Goal: Task Accomplishment & Management: Use online tool/utility

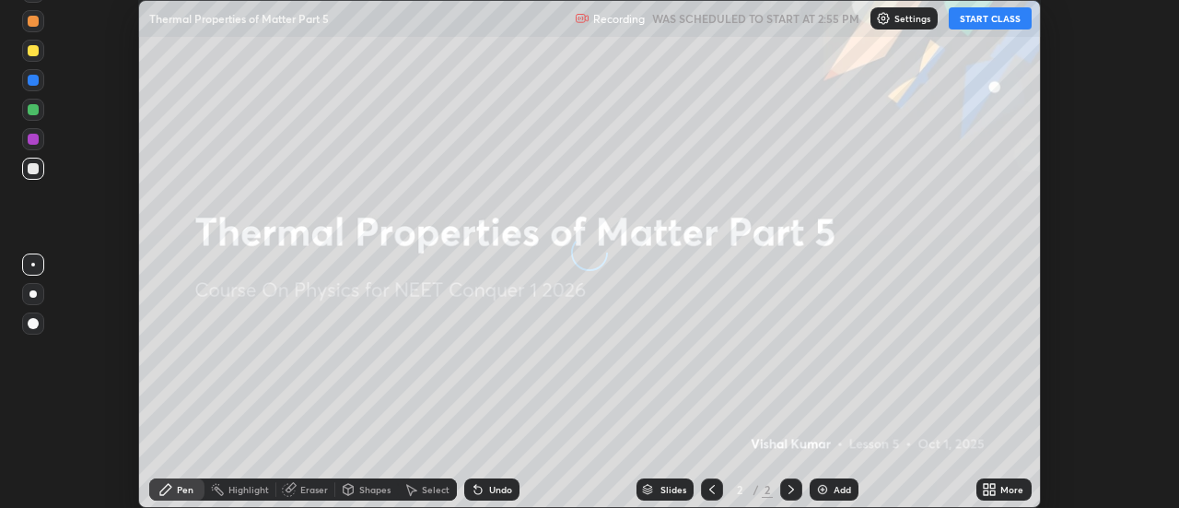
scroll to position [508, 1178]
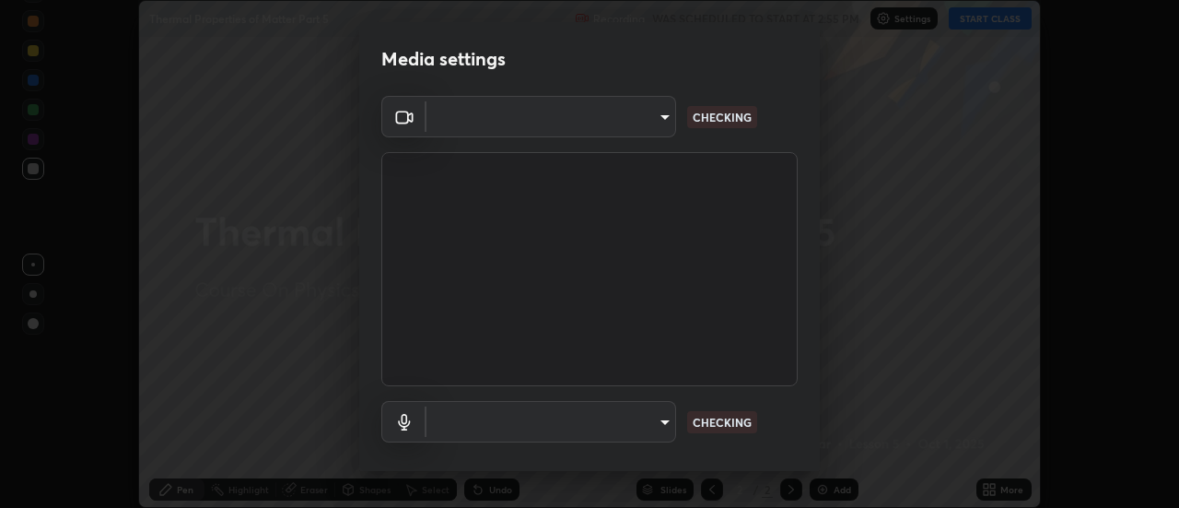
type input "e2aa400b7bb40988937289f1826270d99bb774d75893401bafd8ee5ef144e594"
click at [496, 426] on body "Erase all Thermal Properties of Matter Part 5 Recording WAS SCHEDULED TO START …" at bounding box center [589, 254] width 1179 height 508
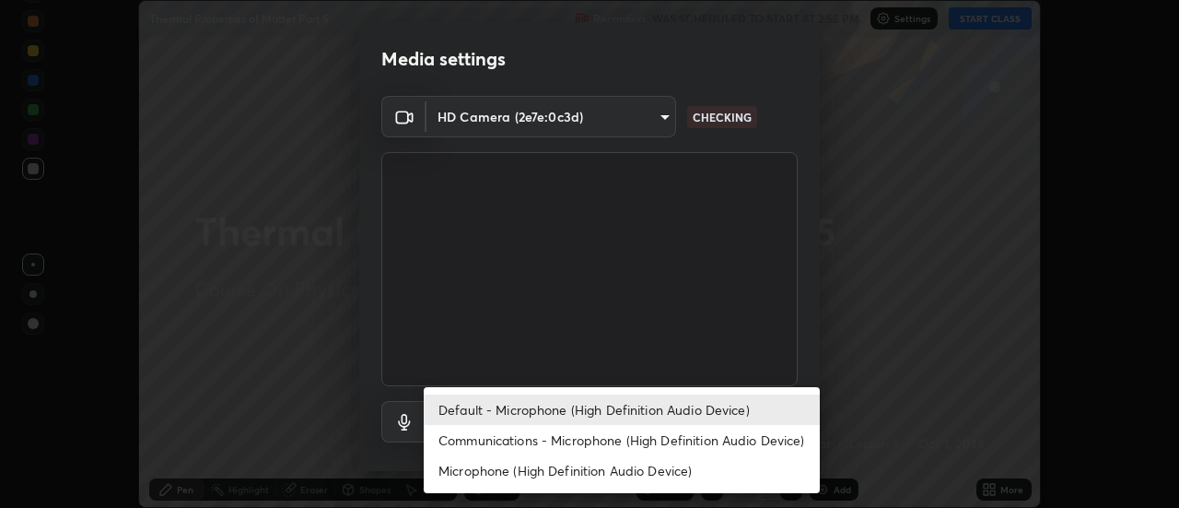
click at [504, 445] on li "Communications - Microphone (High Definition Audio Device)" at bounding box center [622, 440] width 396 height 30
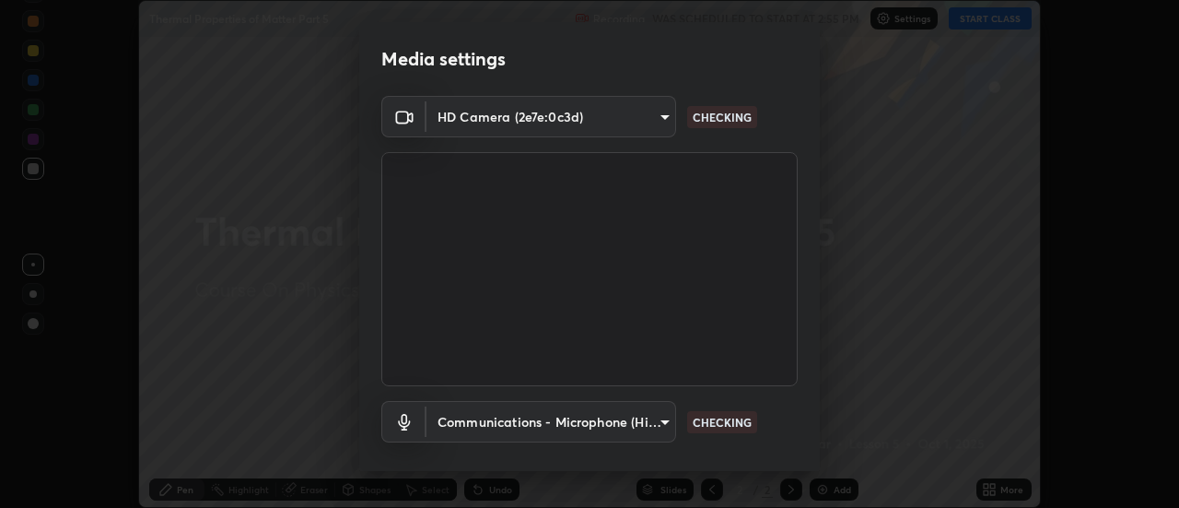
click at [497, 428] on body "Erase all Thermal Properties of Matter Part 5 Recording WAS SCHEDULED TO START …" at bounding box center [589, 254] width 1179 height 508
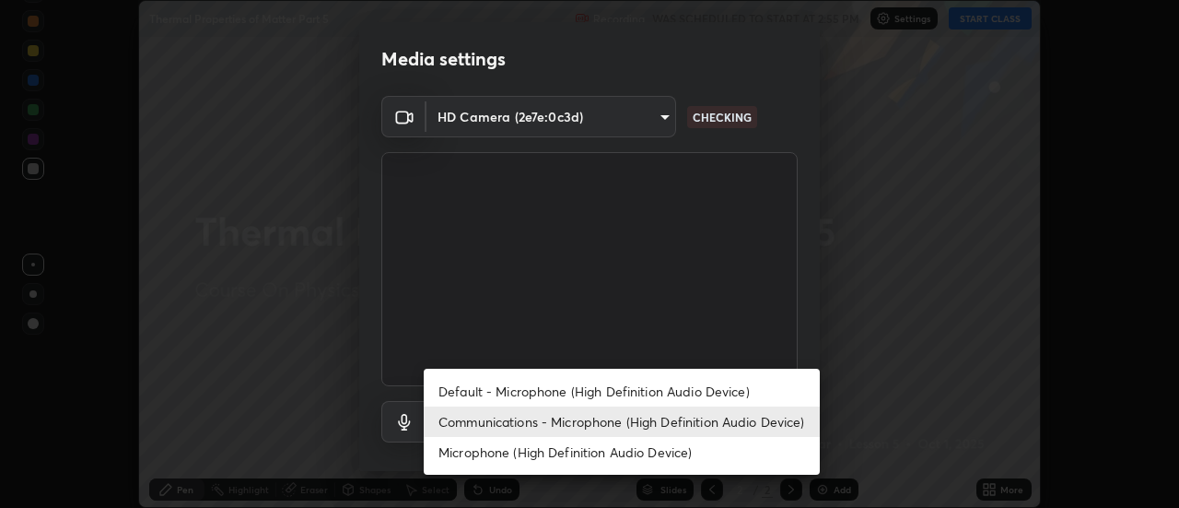
click at [494, 393] on li "Default - Microphone (High Definition Audio Device)" at bounding box center [622, 391] width 396 height 30
type input "default"
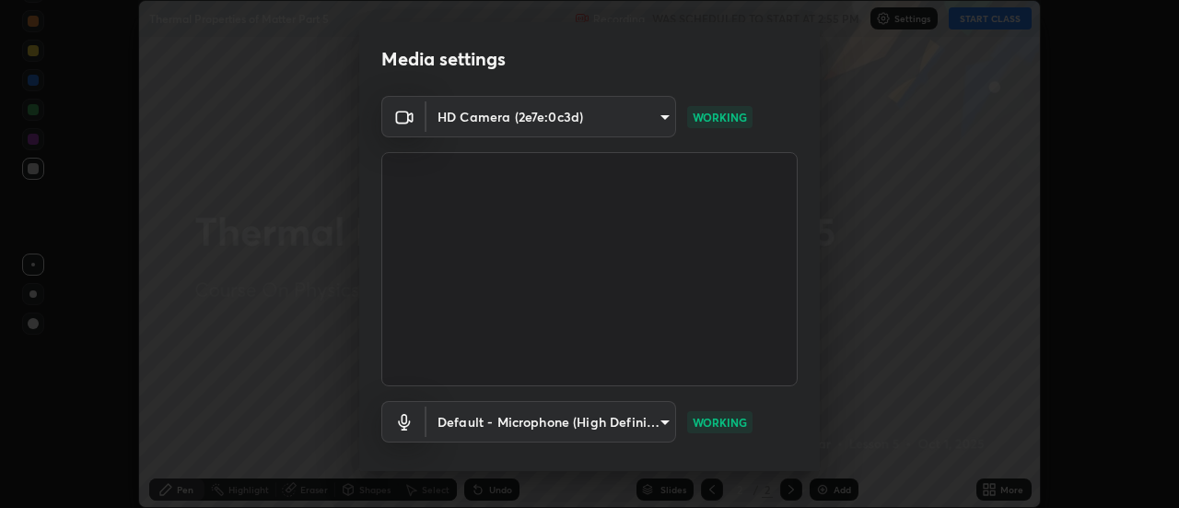
scroll to position [97, 0]
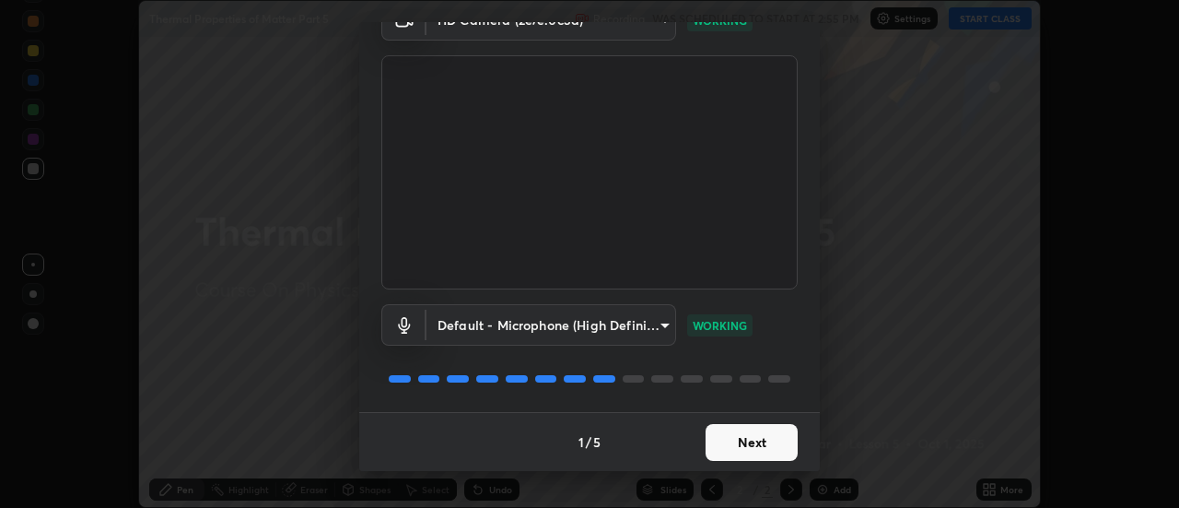
click at [744, 446] on button "Next" at bounding box center [752, 442] width 92 height 37
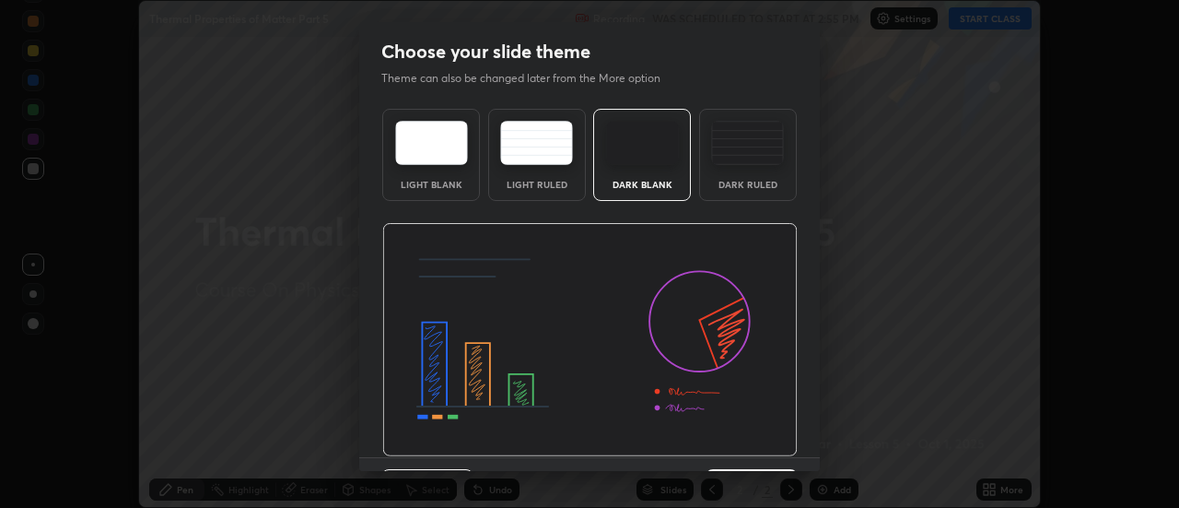
scroll to position [45, 0]
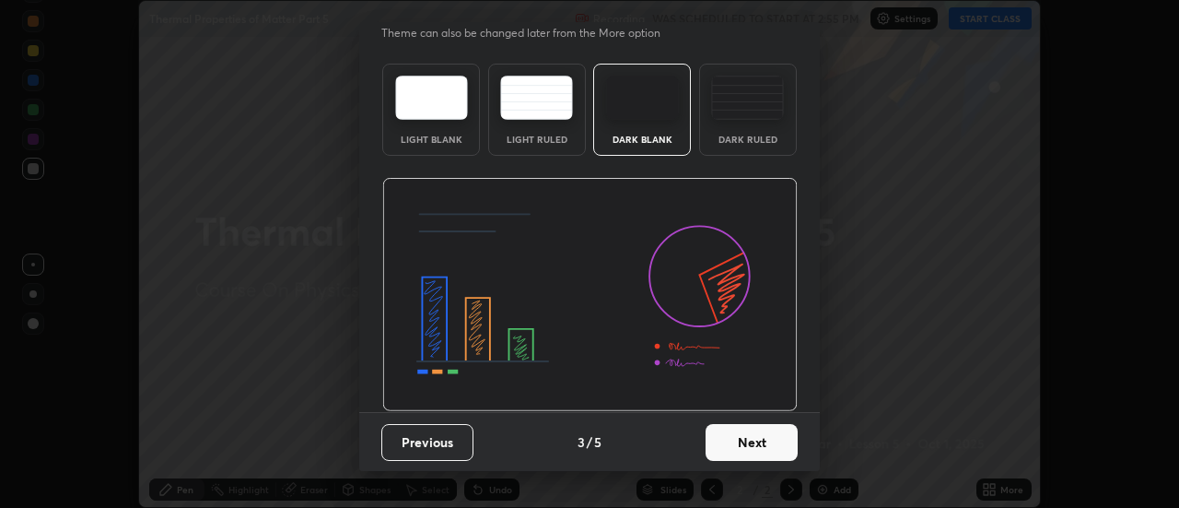
click at [737, 450] on button "Next" at bounding box center [752, 442] width 92 height 37
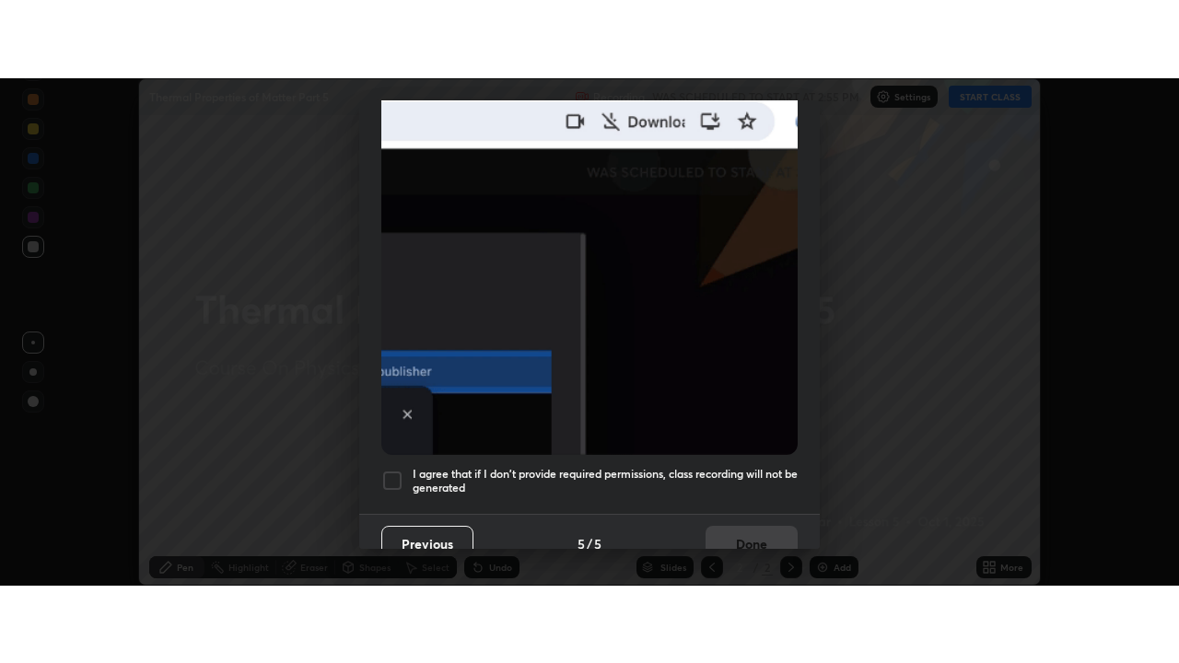
scroll to position [473, 0]
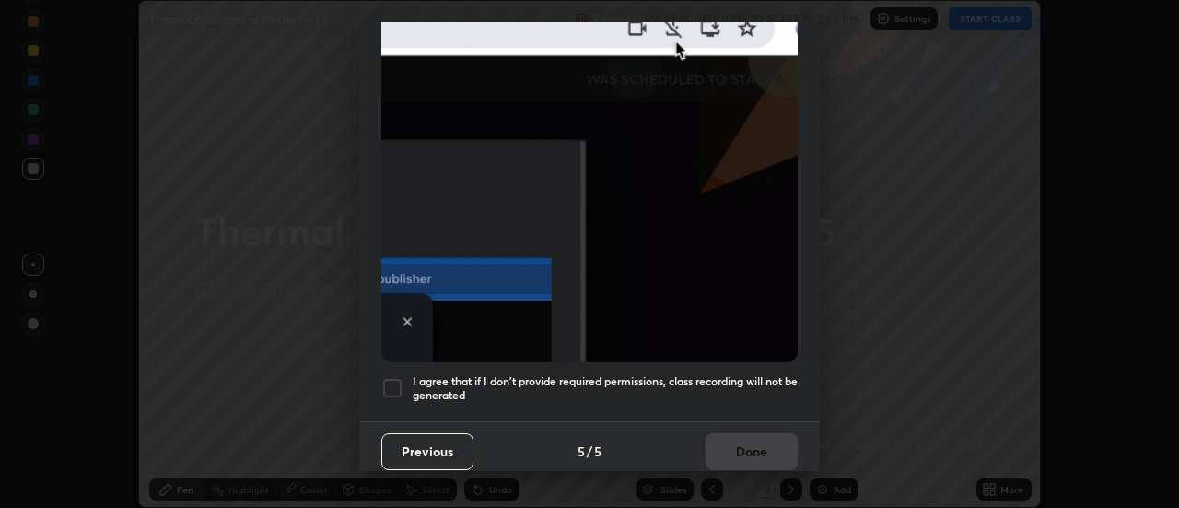
click at [598, 382] on h5 "I agree that if I don't provide required permissions, class recording will not …" at bounding box center [605, 388] width 385 height 29
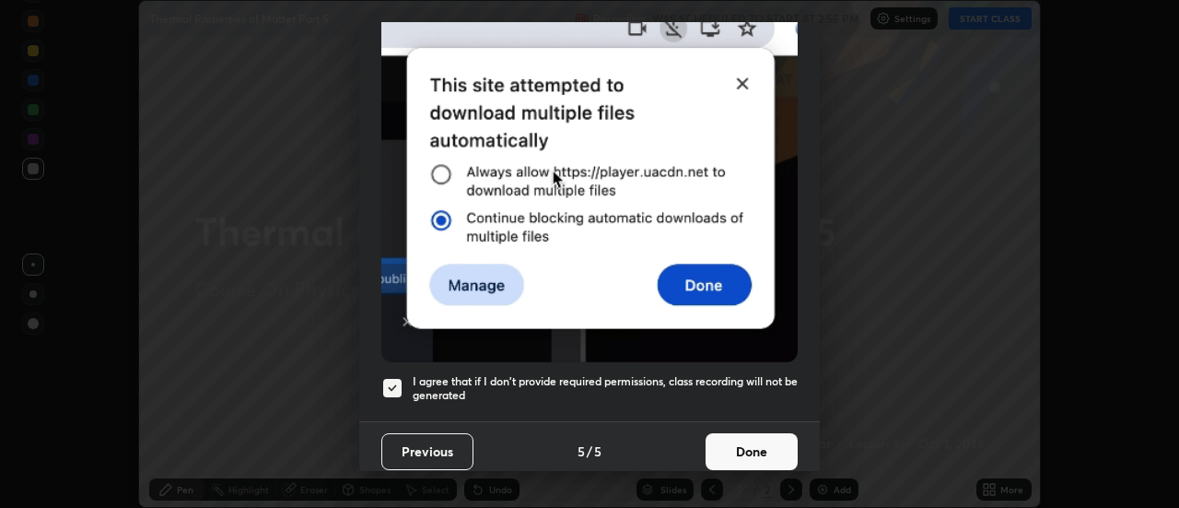
click at [728, 440] on button "Done" at bounding box center [752, 451] width 92 height 37
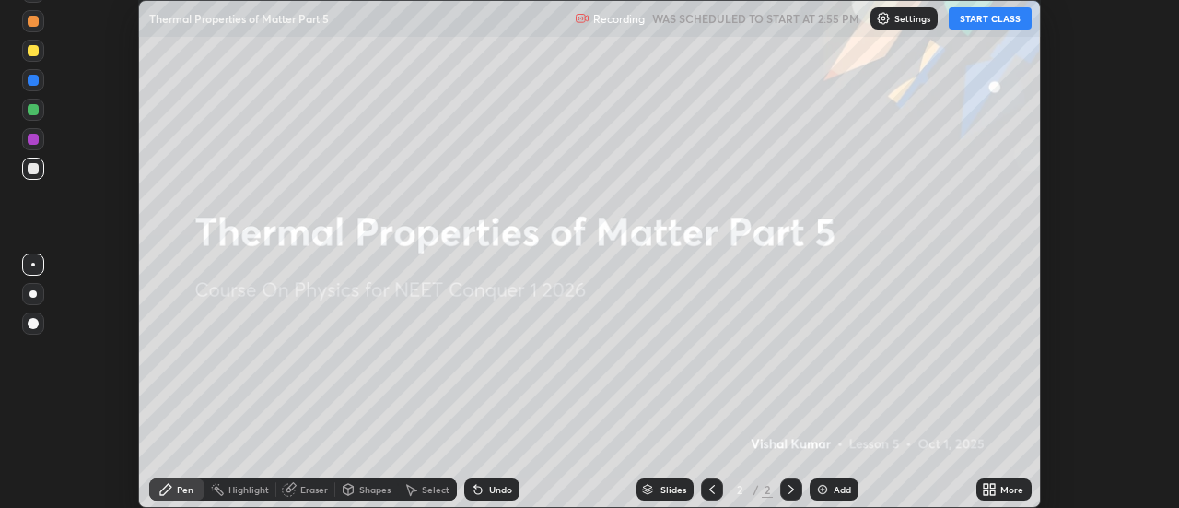
click at [993, 485] on icon at bounding box center [993, 486] width 5 height 5
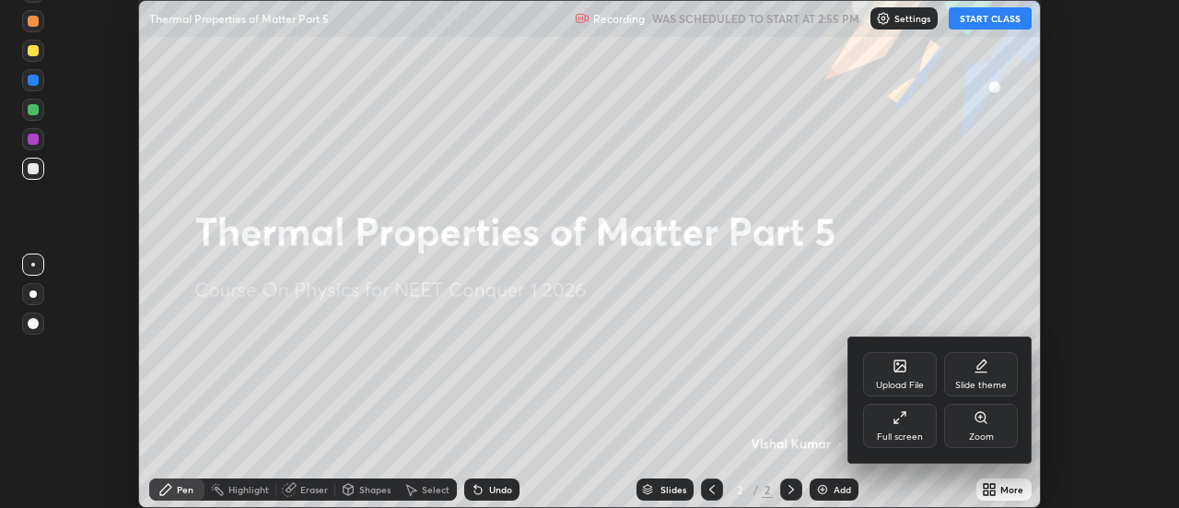
click at [875, 423] on div "Full screen" at bounding box center [900, 425] width 74 height 44
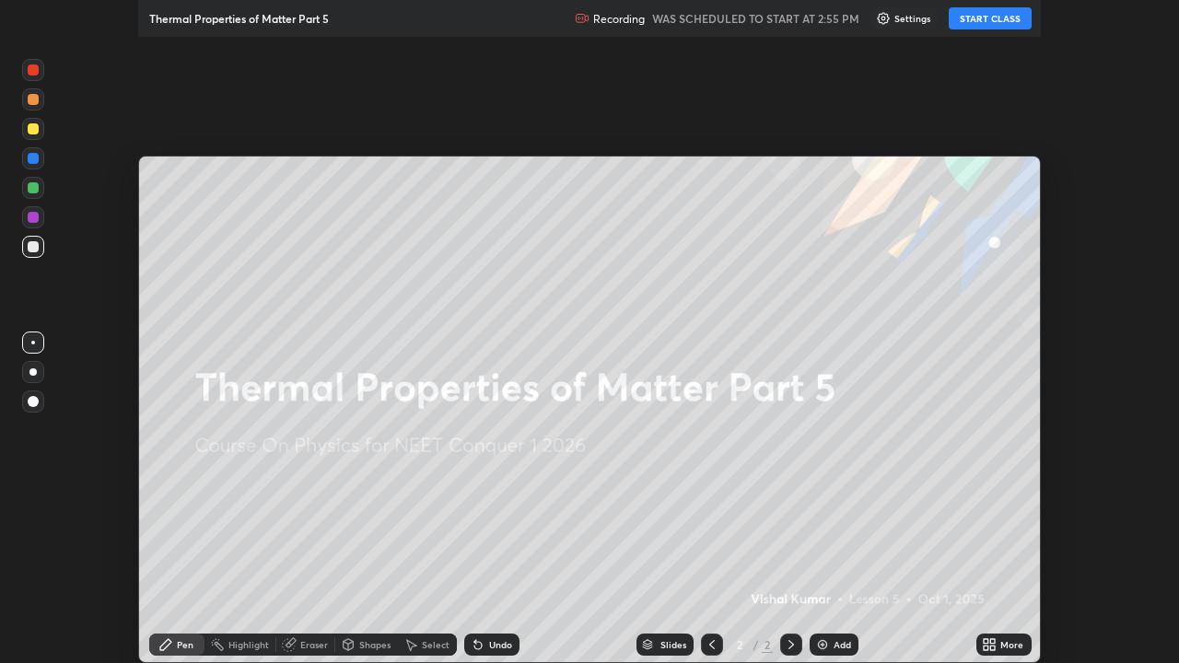
click at [574, 496] on div "Upload File Slide theme Full screen Zoom" at bounding box center [589, 331] width 1179 height 663
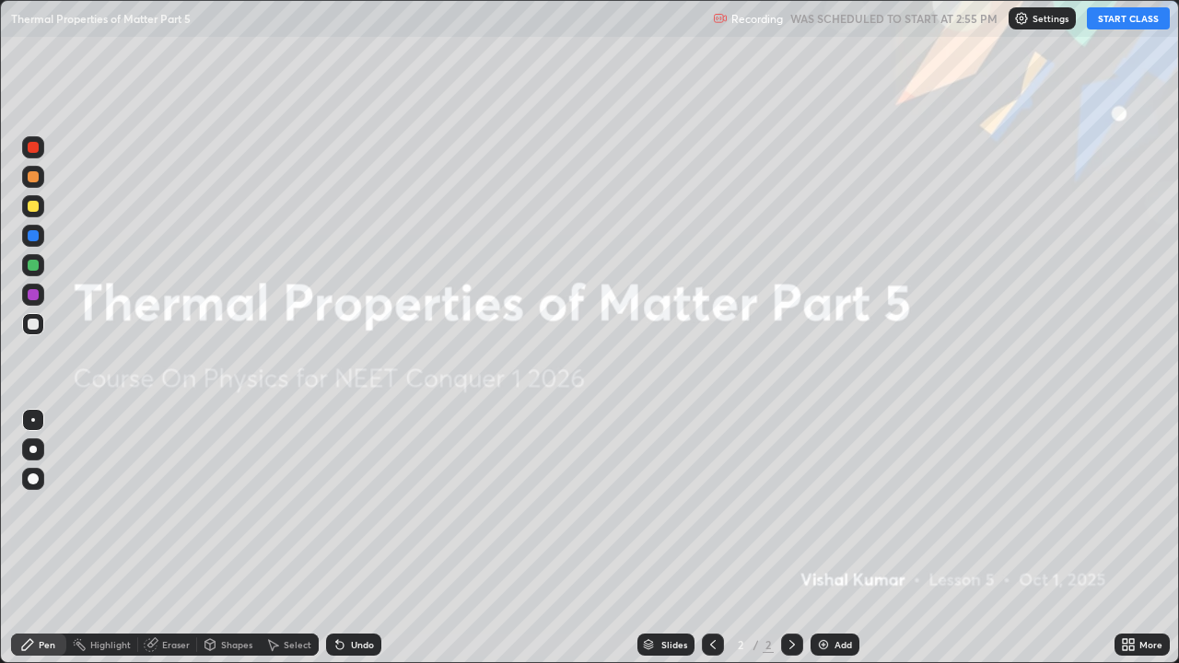
click at [1133, 10] on button "START CLASS" at bounding box center [1128, 18] width 83 height 22
click at [836, 507] on div "Add" at bounding box center [844, 644] width 18 height 9
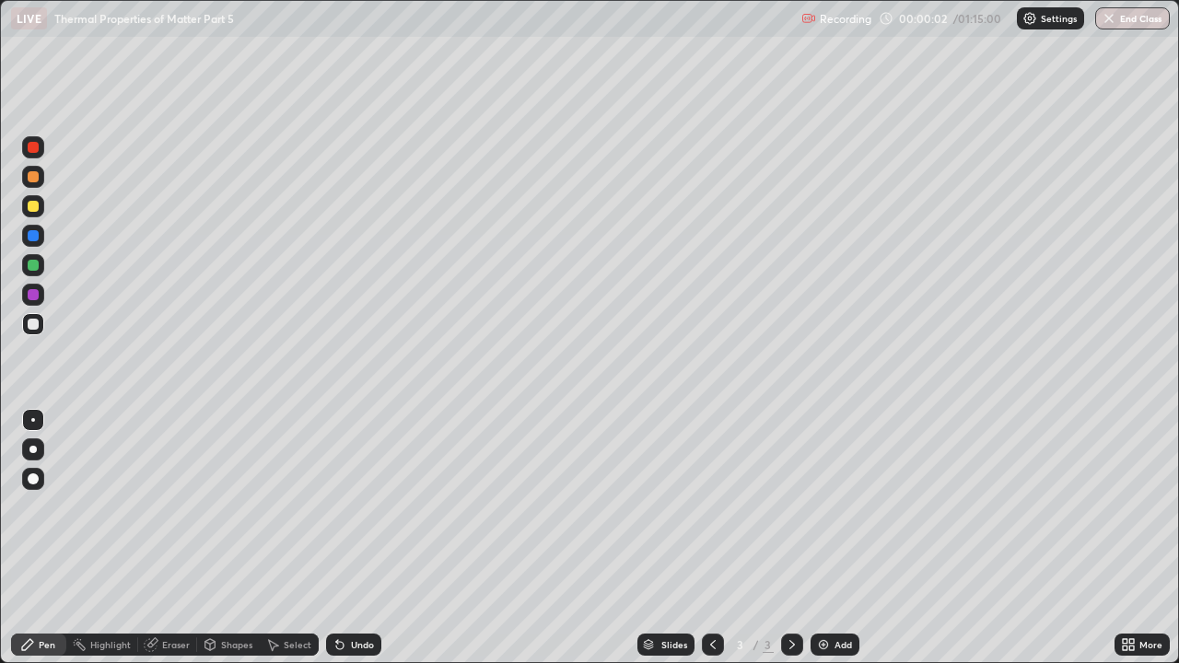
click at [30, 205] on div at bounding box center [33, 206] width 11 height 11
click at [33, 450] on div at bounding box center [32, 449] width 7 height 7
click at [37, 321] on div at bounding box center [33, 324] width 11 height 11
click at [337, 507] on icon at bounding box center [339, 645] width 7 height 7
click at [351, 507] on div "Undo" at bounding box center [353, 645] width 55 height 22
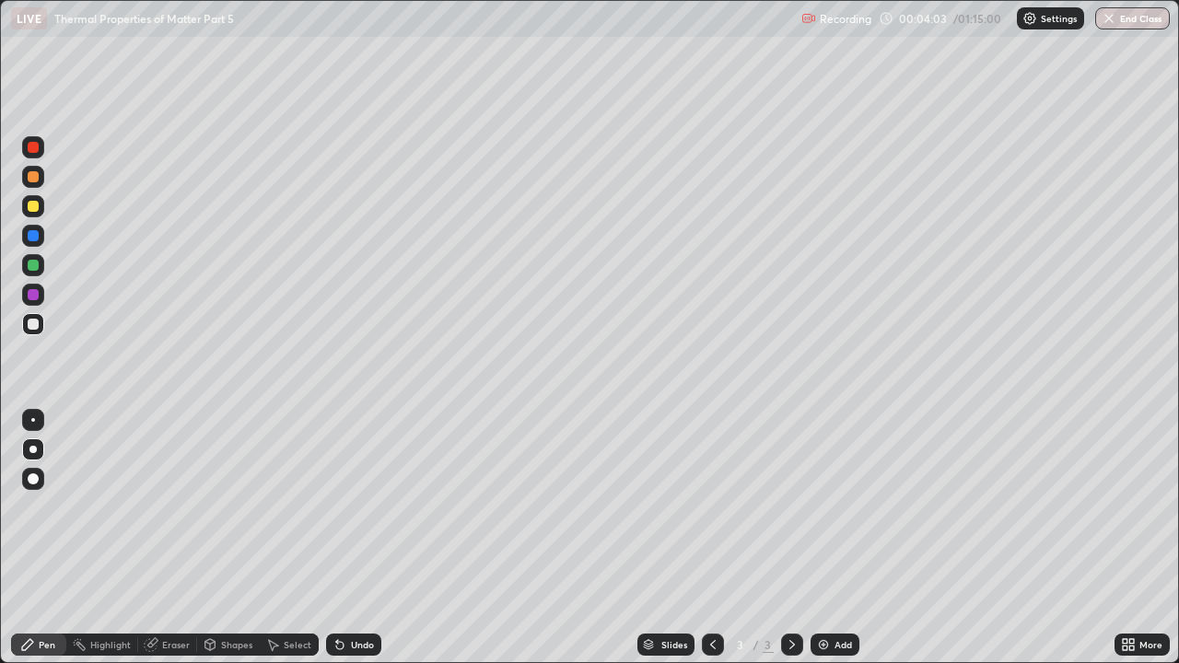
click at [351, 507] on div "Undo" at bounding box center [353, 645] width 55 height 22
click at [32, 263] on div at bounding box center [33, 265] width 11 height 11
click at [834, 507] on div "Add" at bounding box center [835, 645] width 49 height 22
click at [711, 507] on icon at bounding box center [713, 644] width 15 height 15
click at [790, 507] on icon at bounding box center [792, 644] width 15 height 15
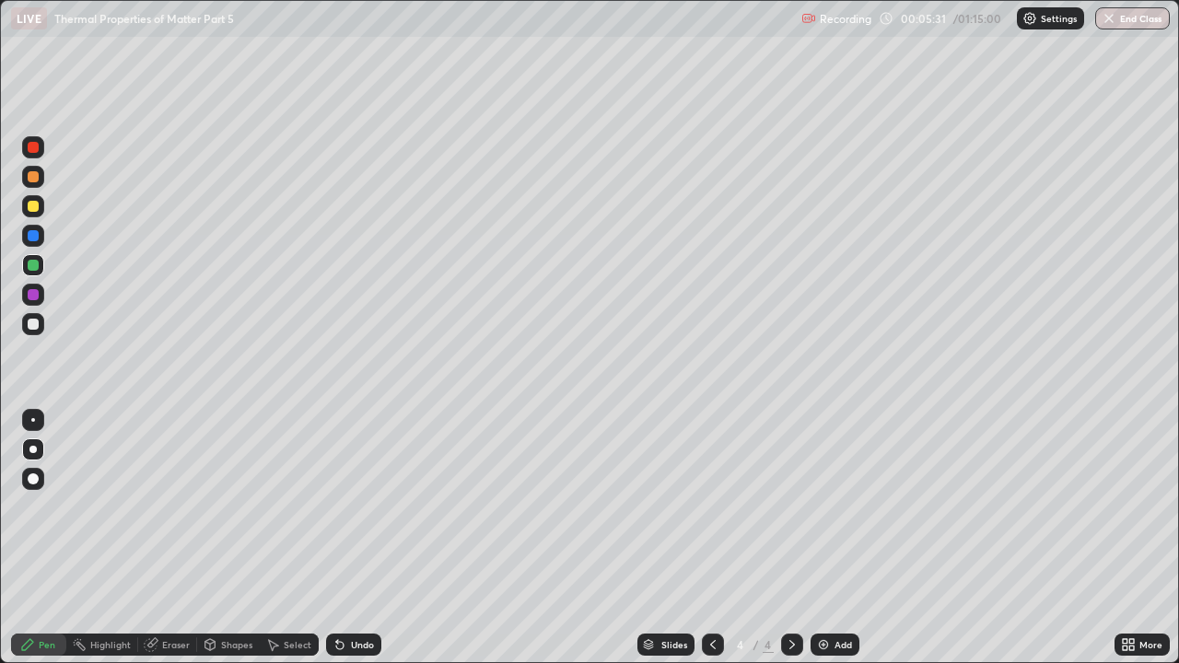
click at [352, 507] on div "Undo" at bounding box center [362, 644] width 23 height 9
click at [354, 507] on div "Undo" at bounding box center [362, 644] width 23 height 9
click at [164, 507] on div "Eraser" at bounding box center [167, 645] width 59 height 22
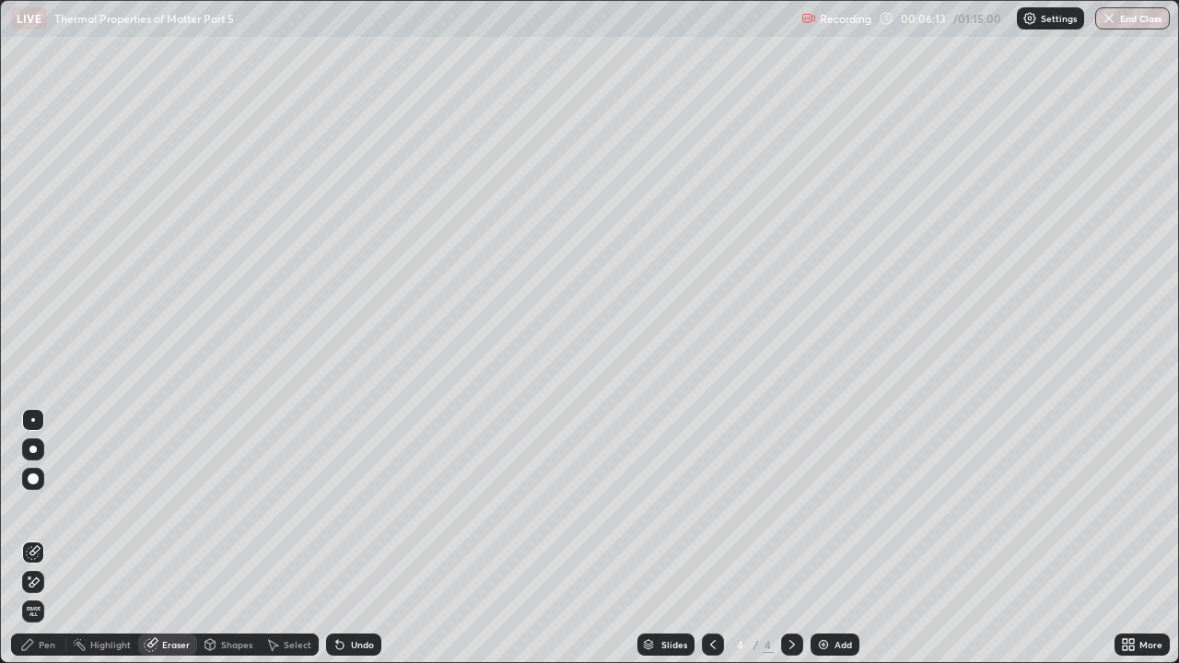
click at [46, 507] on div "Pen" at bounding box center [47, 644] width 17 height 9
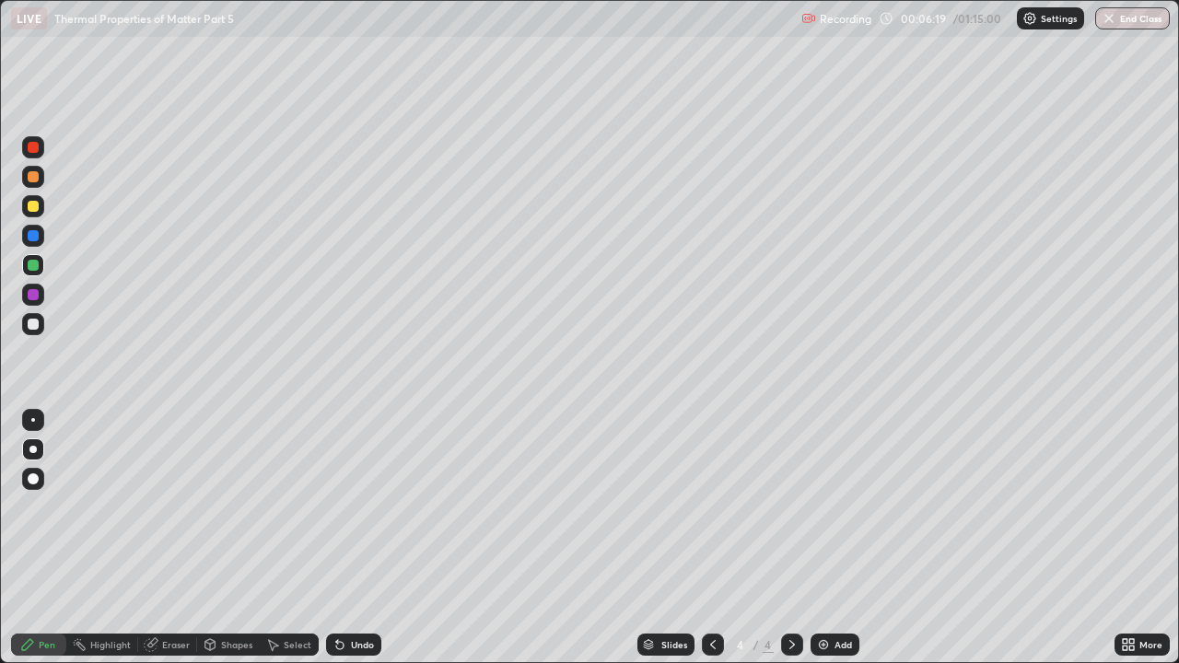
click at [710, 507] on icon at bounding box center [713, 644] width 6 height 9
click at [791, 507] on icon at bounding box center [792, 644] width 15 height 15
click at [174, 507] on div "Eraser" at bounding box center [176, 644] width 28 height 9
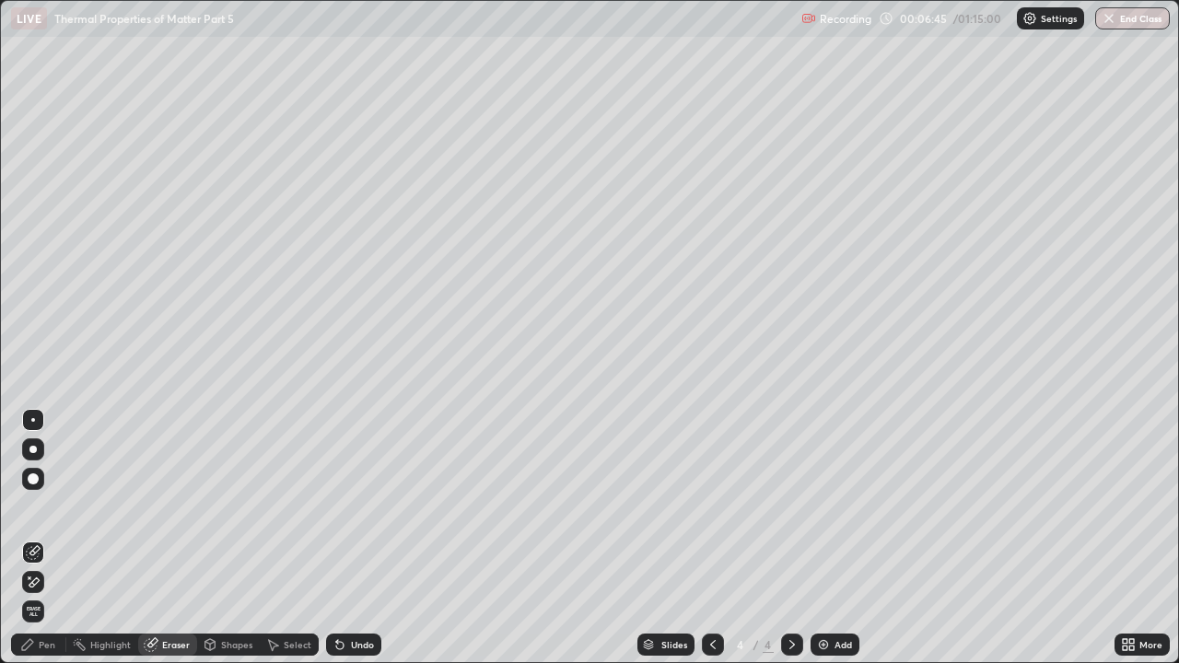
click at [39, 507] on div "Pen" at bounding box center [38, 645] width 55 height 22
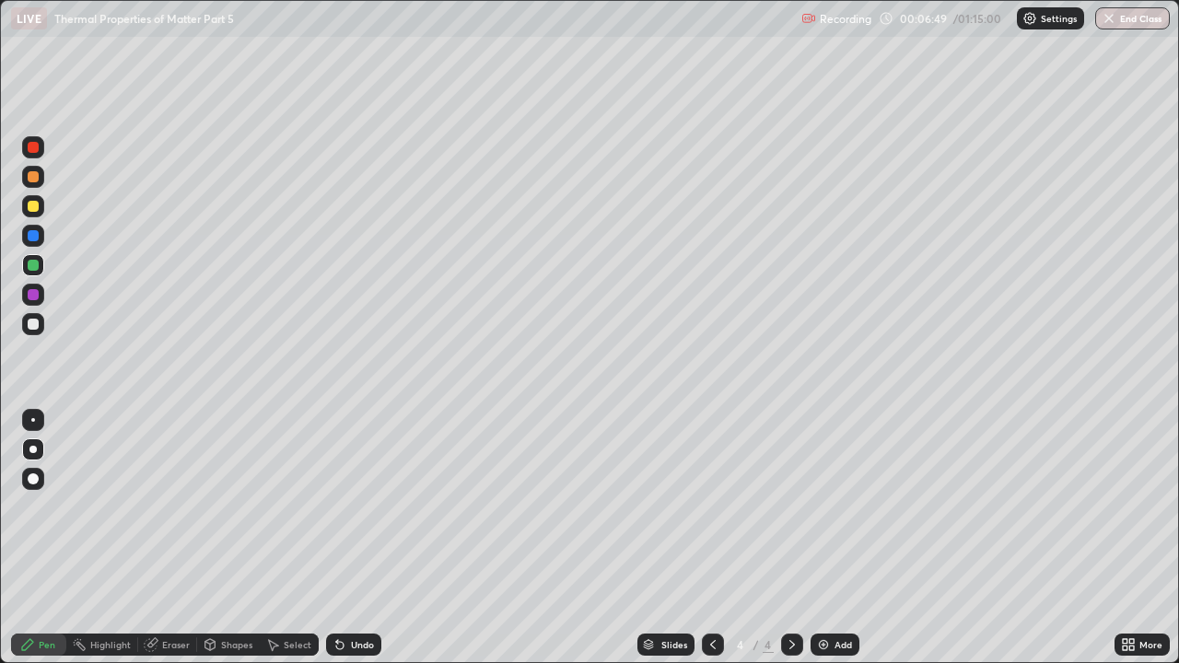
click at [353, 507] on div "Undo" at bounding box center [362, 644] width 23 height 9
click at [356, 507] on div "Undo" at bounding box center [362, 644] width 23 height 9
click at [710, 507] on icon at bounding box center [713, 644] width 15 height 15
click at [785, 507] on div at bounding box center [792, 645] width 22 height 22
click at [832, 507] on div "Add" at bounding box center [835, 645] width 49 height 22
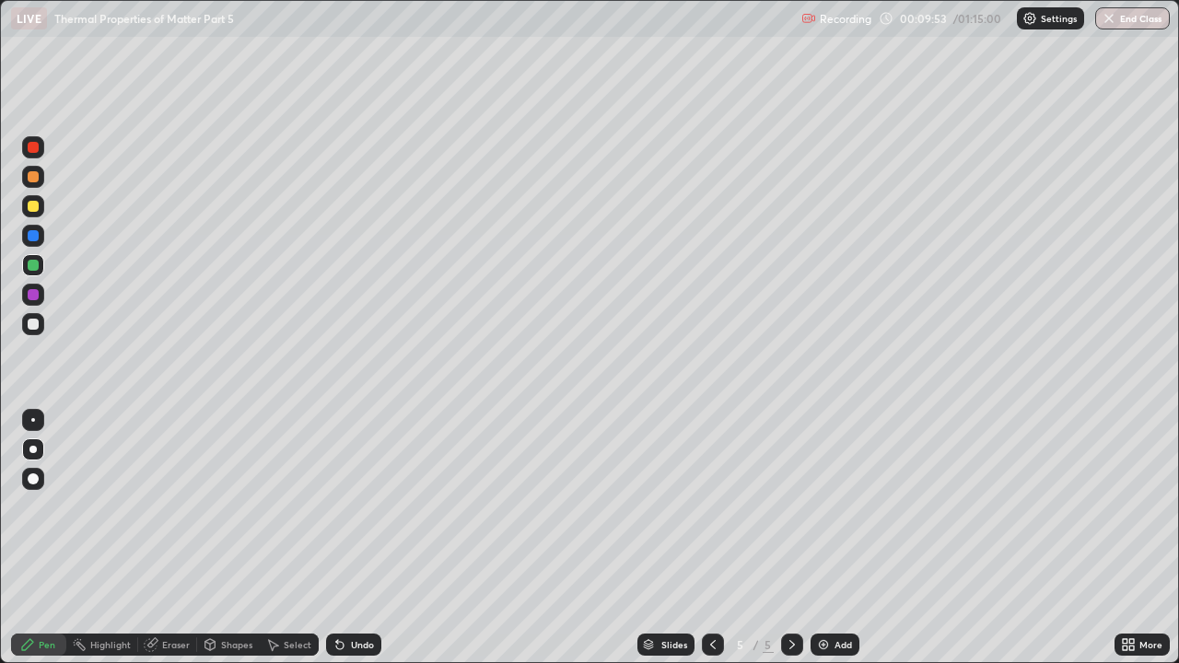
click at [33, 209] on div at bounding box center [33, 206] width 11 height 11
click at [31, 323] on div at bounding box center [33, 324] width 11 height 11
click at [352, 507] on div "Undo" at bounding box center [362, 644] width 23 height 9
click at [346, 507] on div "Undo" at bounding box center [353, 645] width 55 height 22
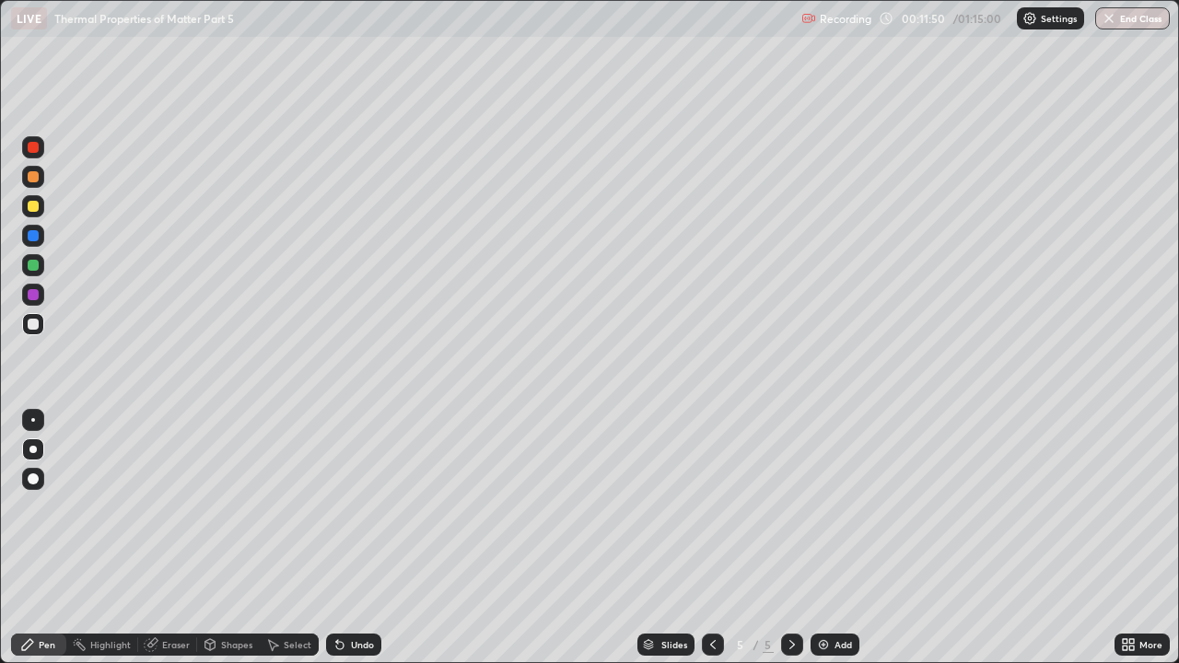
click at [346, 507] on div "Undo" at bounding box center [353, 645] width 55 height 22
click at [347, 507] on div "Undo" at bounding box center [353, 645] width 55 height 22
click at [343, 507] on icon at bounding box center [340, 644] width 15 height 15
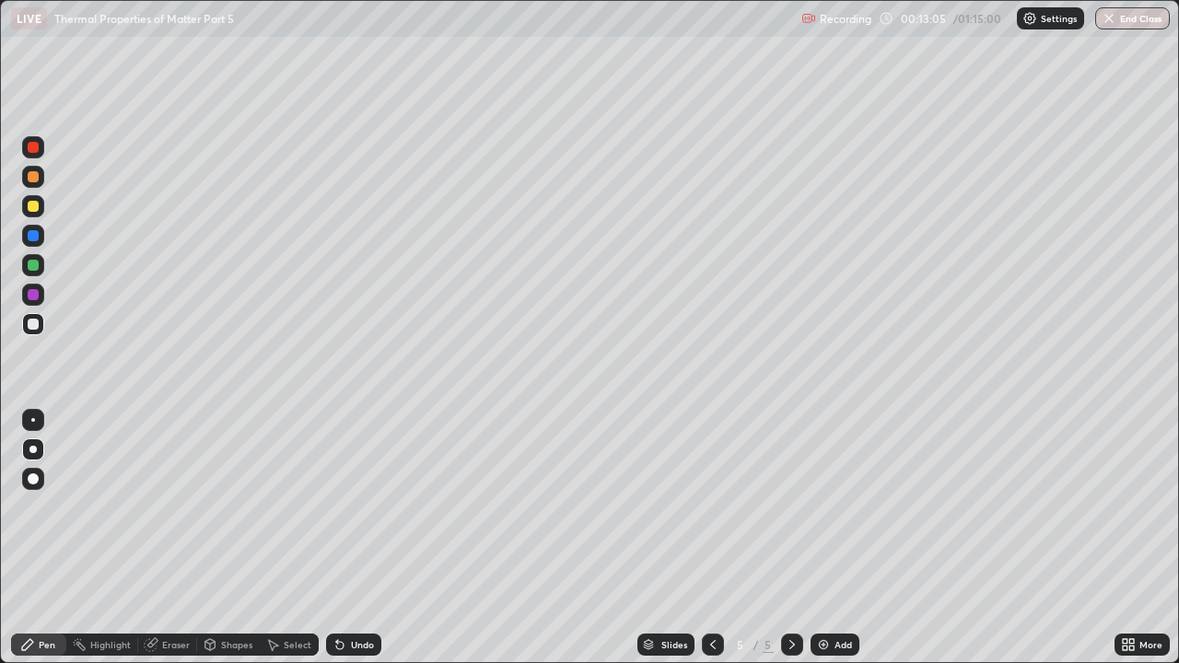
click at [353, 507] on div "Undo" at bounding box center [362, 644] width 23 height 9
click at [842, 507] on div "Add" at bounding box center [844, 644] width 18 height 9
click at [711, 507] on icon at bounding box center [713, 644] width 15 height 15
click at [790, 507] on icon at bounding box center [792, 644] width 15 height 15
click at [710, 507] on icon at bounding box center [713, 644] width 15 height 15
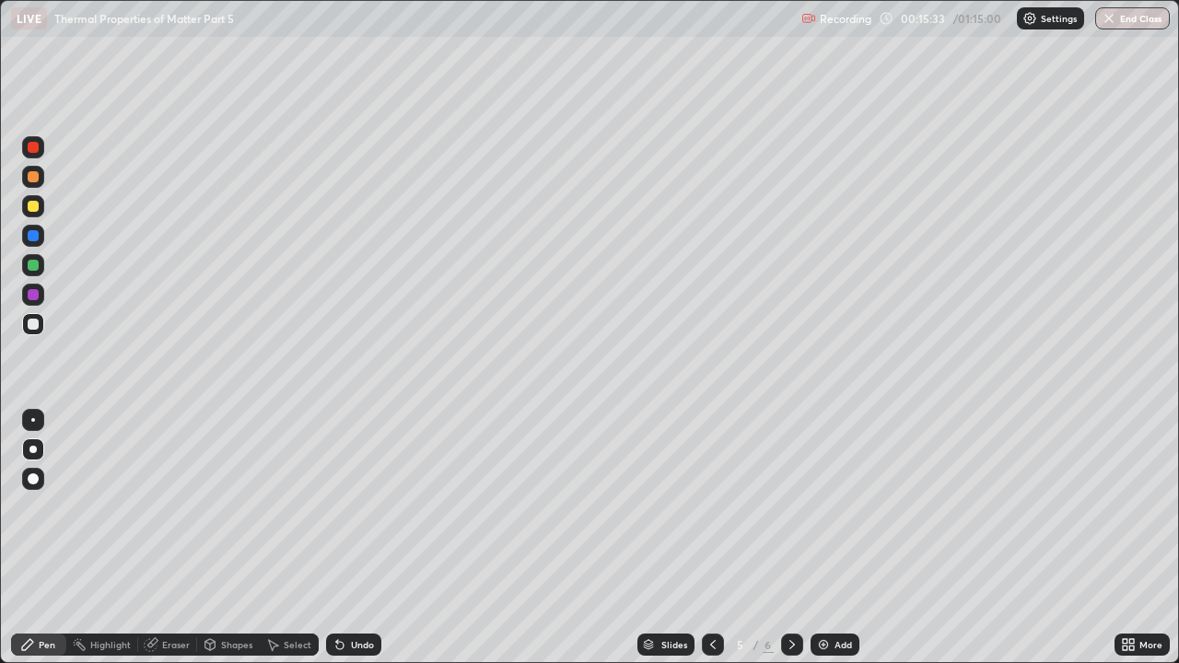
click at [162, 507] on div "Eraser" at bounding box center [176, 644] width 28 height 9
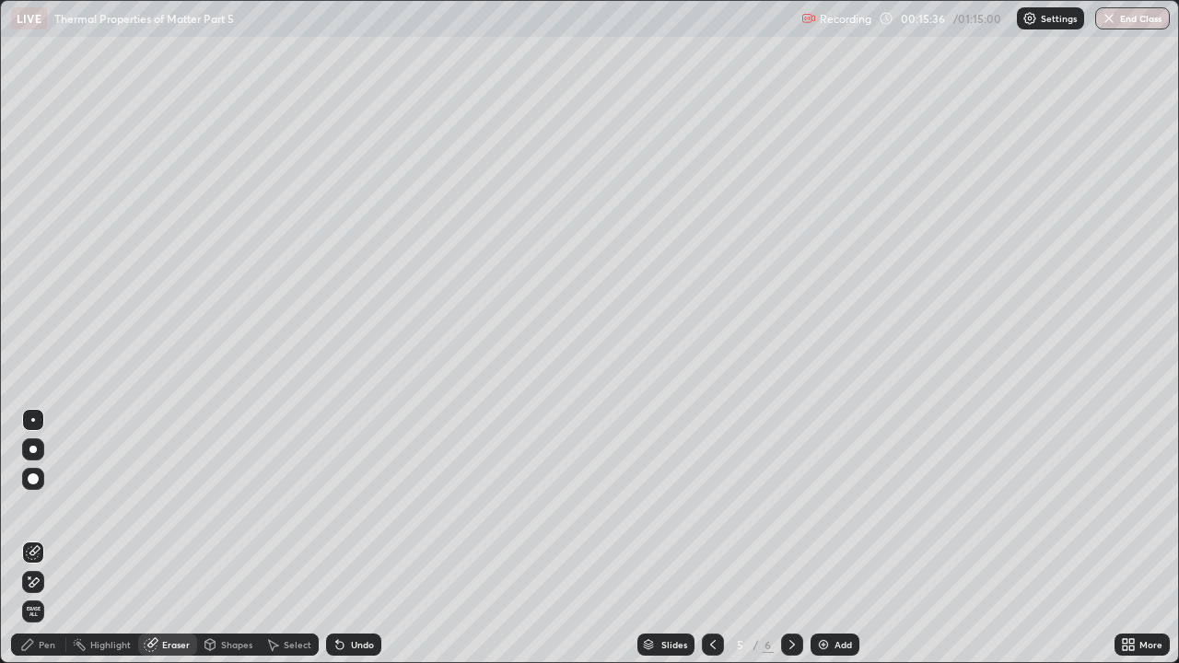
click at [36, 507] on div "Pen" at bounding box center [38, 645] width 55 height 22
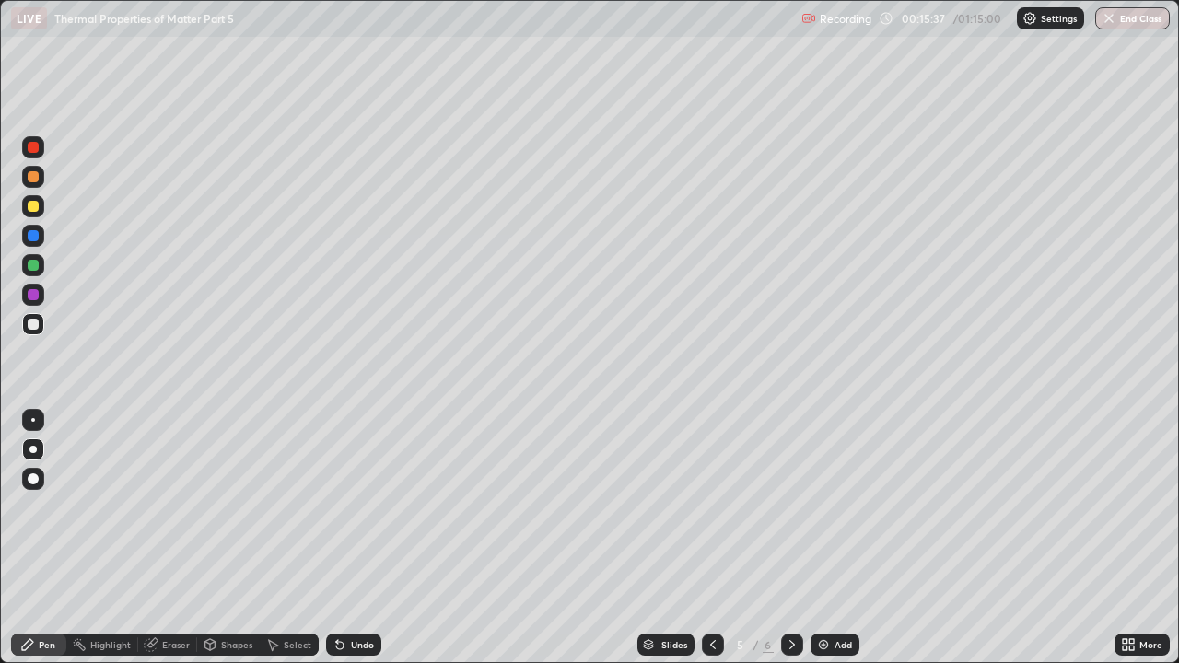
click at [791, 507] on icon at bounding box center [792, 644] width 15 height 15
click at [361, 507] on div "Undo" at bounding box center [353, 645] width 55 height 22
click at [702, 507] on div at bounding box center [713, 645] width 22 height 22
click at [789, 507] on icon at bounding box center [792, 644] width 6 height 9
click at [175, 507] on div "Eraser" at bounding box center [176, 644] width 28 height 9
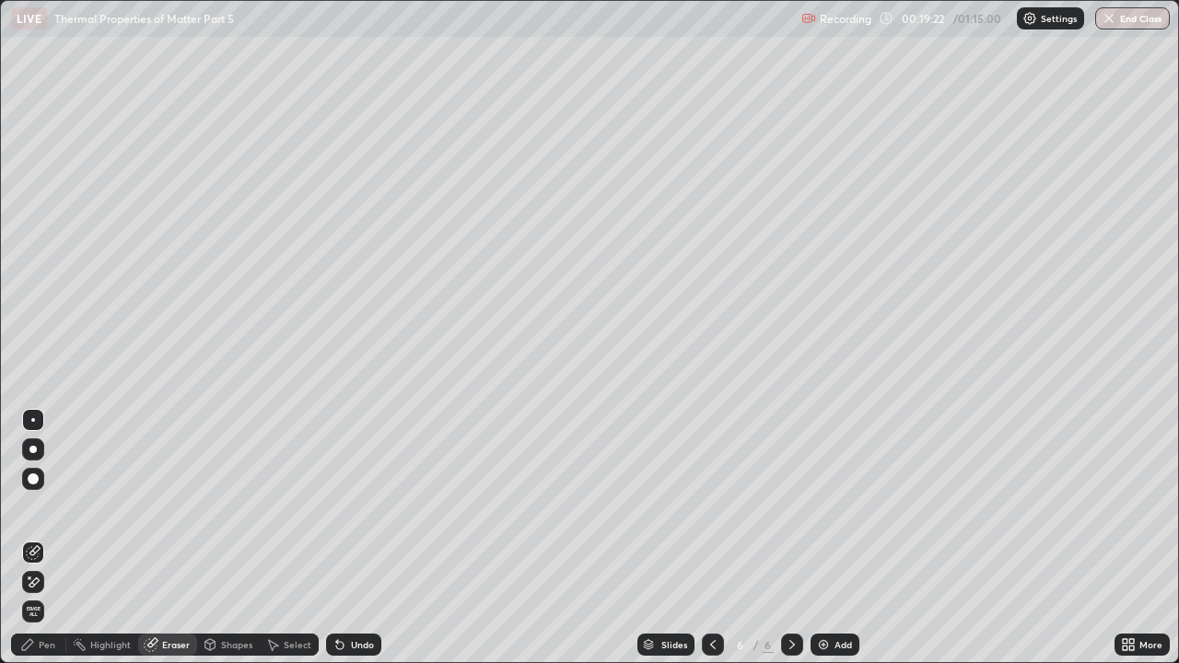
click at [45, 507] on div "Pen" at bounding box center [47, 644] width 17 height 9
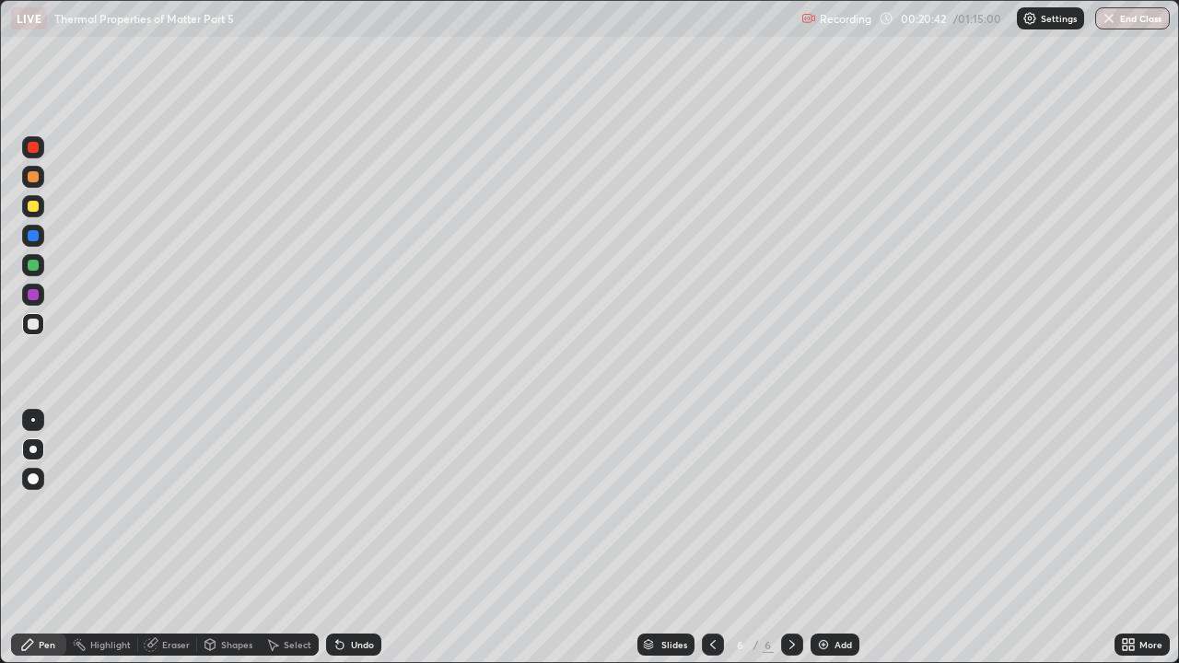
click at [830, 507] on div "Add" at bounding box center [835, 645] width 49 height 22
click at [38, 208] on div at bounding box center [33, 206] width 11 height 11
click at [347, 507] on div "Undo" at bounding box center [353, 645] width 55 height 22
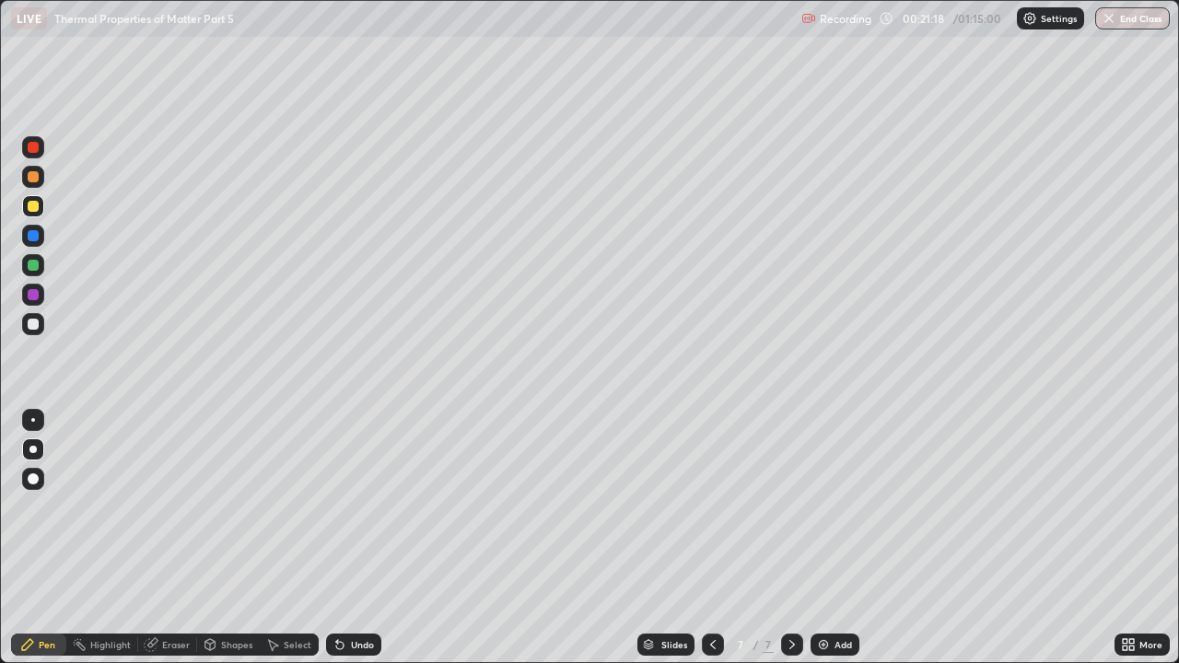
click at [34, 321] on div at bounding box center [33, 324] width 11 height 11
click at [354, 507] on div "Undo" at bounding box center [362, 644] width 23 height 9
click at [346, 507] on div "Undo" at bounding box center [353, 645] width 55 height 22
click at [345, 507] on div "Undo" at bounding box center [353, 645] width 55 height 22
click at [345, 507] on icon at bounding box center [340, 644] width 15 height 15
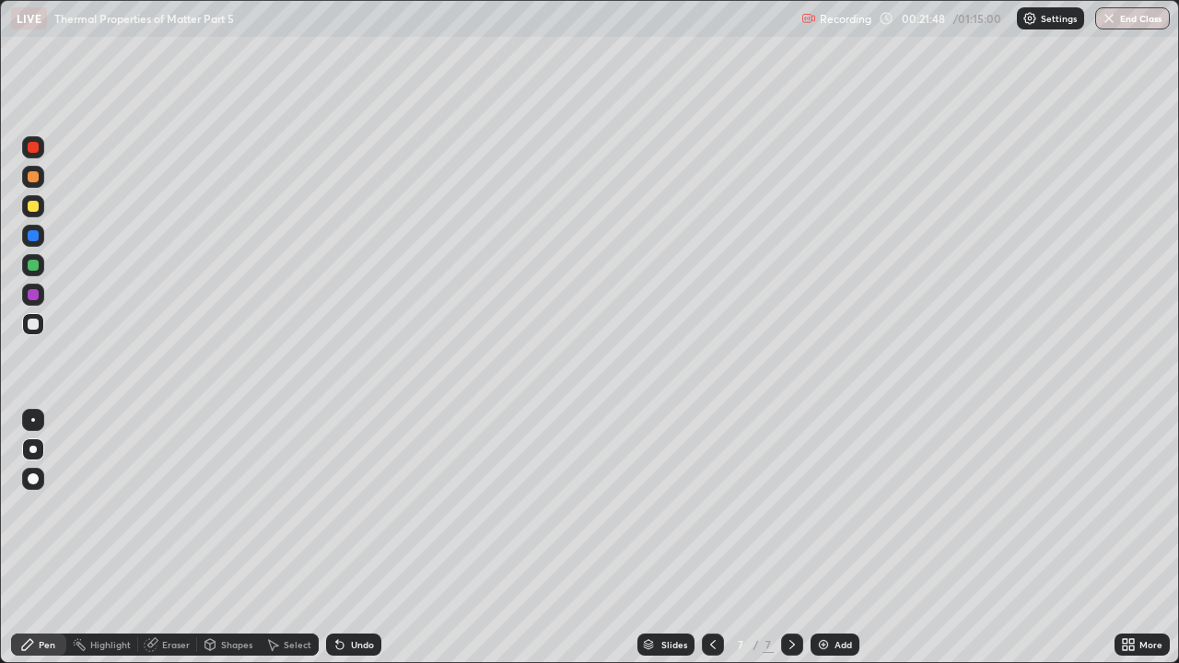
click at [345, 507] on icon at bounding box center [340, 644] width 15 height 15
click at [365, 507] on div "Undo" at bounding box center [362, 644] width 23 height 9
click at [363, 507] on div "Undo" at bounding box center [362, 644] width 23 height 9
click at [362, 507] on div "Undo" at bounding box center [362, 644] width 23 height 9
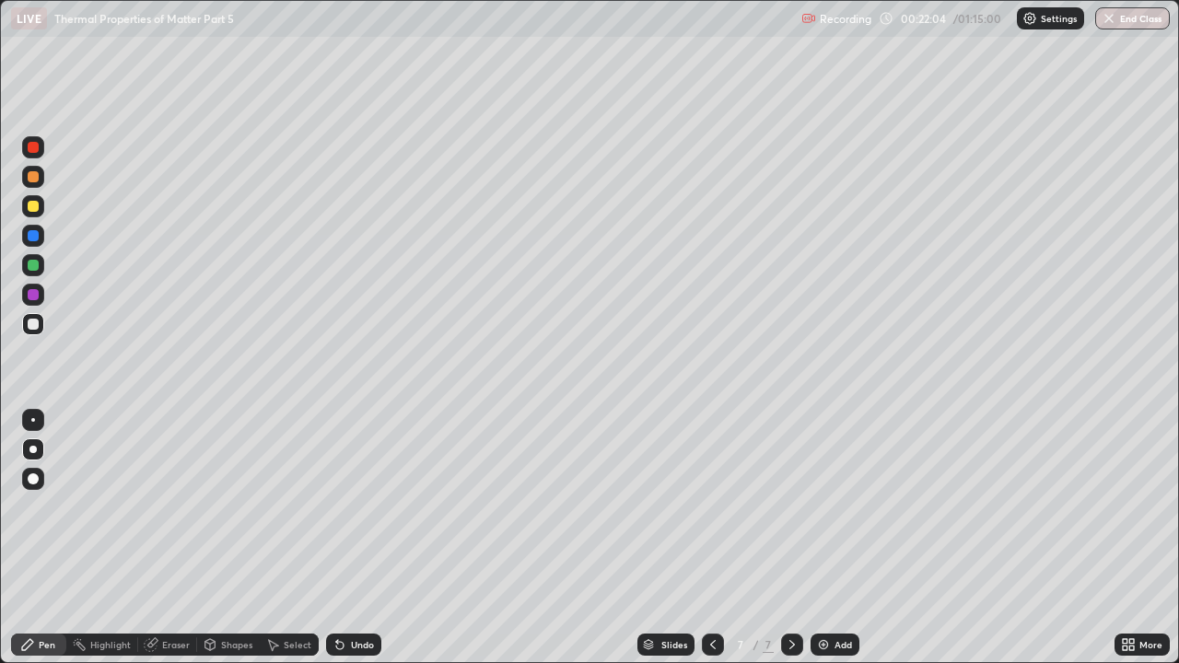
click at [351, 507] on div "Undo" at bounding box center [362, 644] width 23 height 9
click at [711, 507] on icon at bounding box center [713, 644] width 15 height 15
click at [345, 507] on icon at bounding box center [340, 644] width 15 height 15
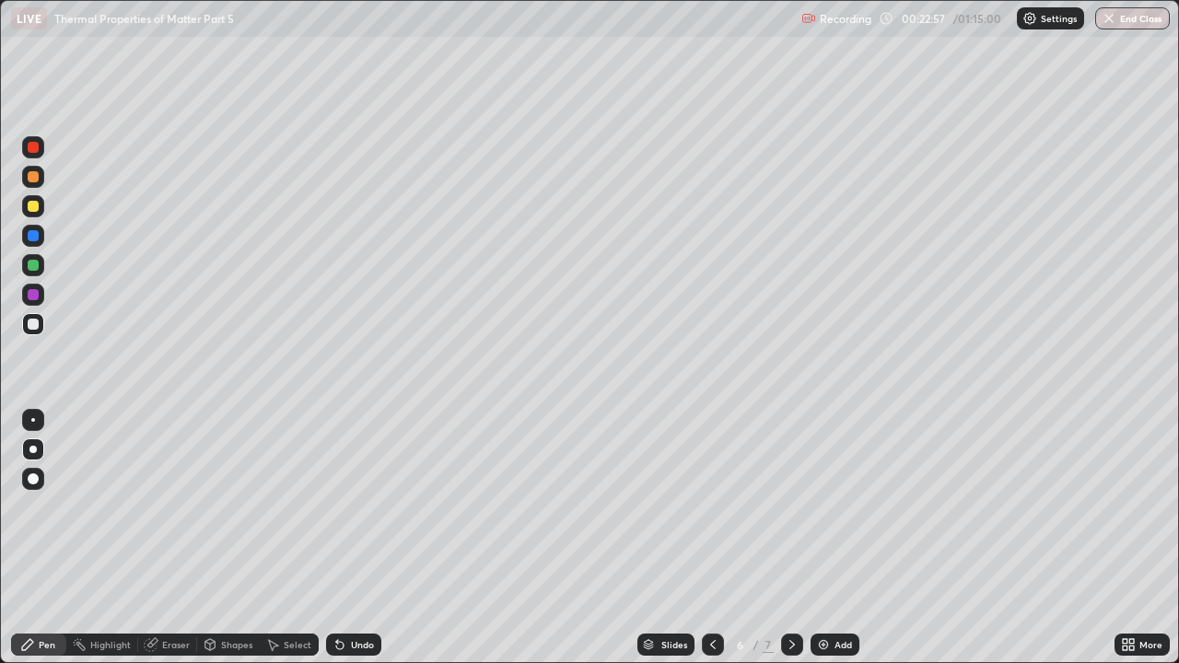
click at [345, 507] on icon at bounding box center [340, 644] width 15 height 15
click at [337, 507] on icon at bounding box center [339, 645] width 7 height 7
click at [344, 507] on icon at bounding box center [340, 644] width 15 height 15
click at [790, 507] on icon at bounding box center [792, 644] width 15 height 15
click at [353, 507] on div "Undo" at bounding box center [353, 645] width 55 height 22
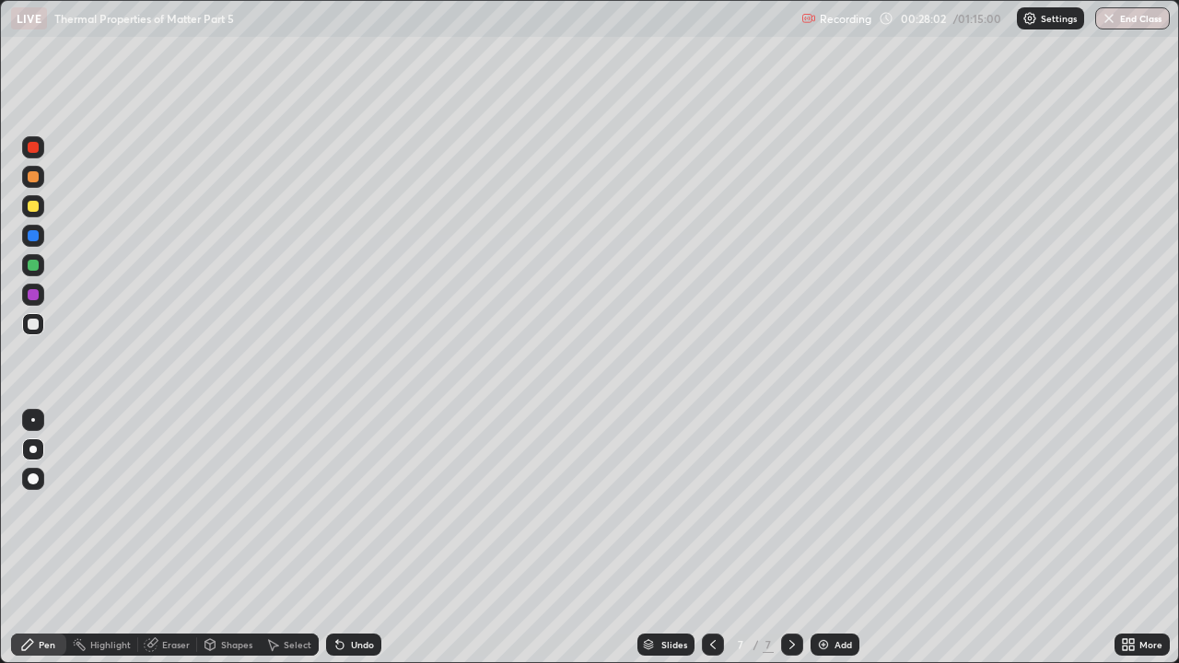
click at [349, 507] on div "Undo" at bounding box center [353, 645] width 55 height 22
click at [347, 507] on div "Undo" at bounding box center [353, 645] width 55 height 22
click at [835, 507] on div "Add" at bounding box center [844, 644] width 18 height 9
click at [25, 208] on div at bounding box center [33, 206] width 22 height 22
click at [353, 507] on div "Undo" at bounding box center [362, 644] width 23 height 9
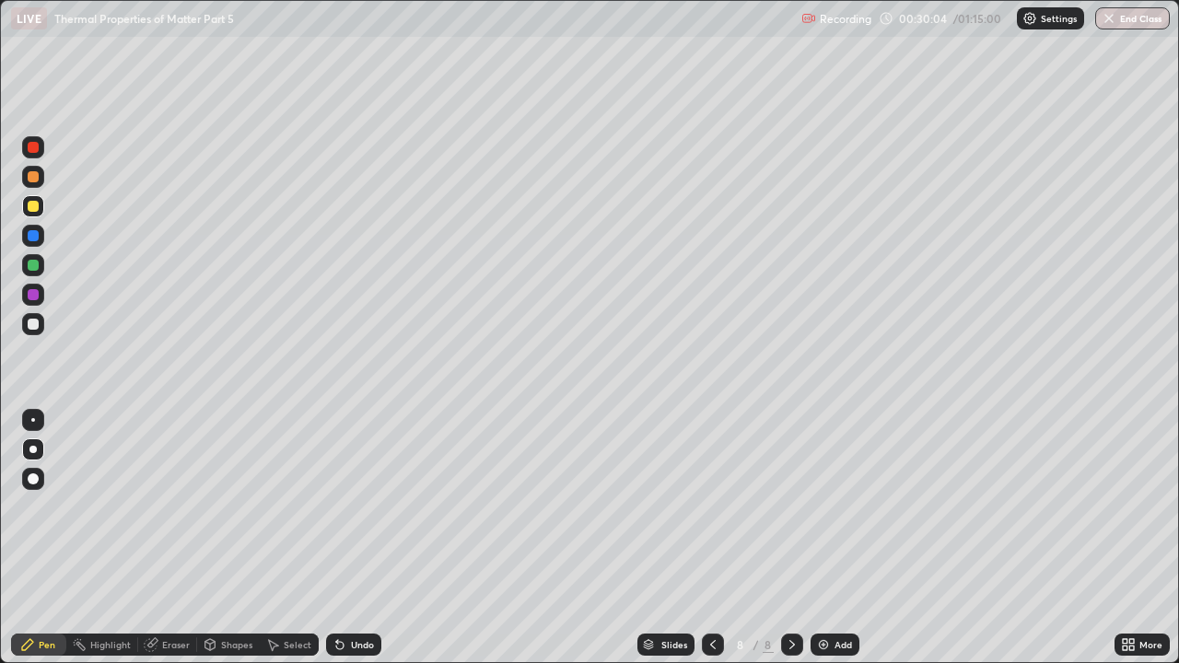
click at [350, 507] on div "Undo" at bounding box center [353, 645] width 55 height 22
click at [829, 507] on img at bounding box center [823, 644] width 15 height 15
click at [351, 507] on div "Undo" at bounding box center [362, 644] width 23 height 9
click at [358, 507] on div "Undo" at bounding box center [362, 644] width 23 height 9
click at [356, 507] on div "Undo" at bounding box center [362, 644] width 23 height 9
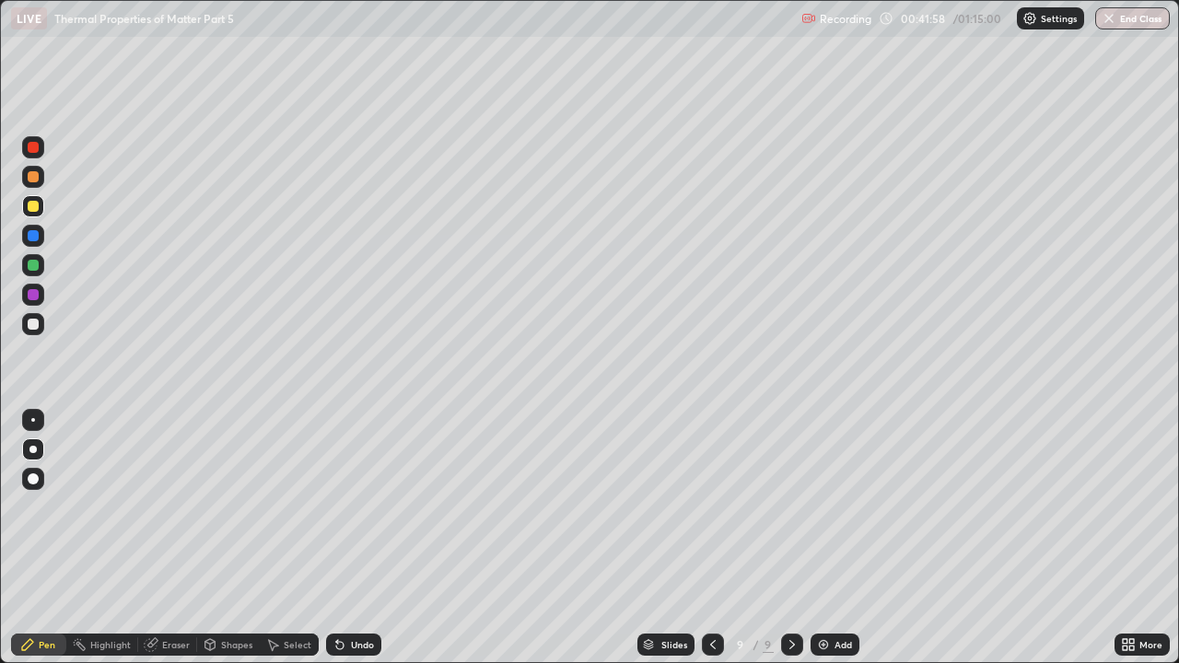
click at [355, 507] on div "Undo" at bounding box center [353, 645] width 55 height 22
click at [166, 507] on div "Eraser" at bounding box center [176, 644] width 28 height 9
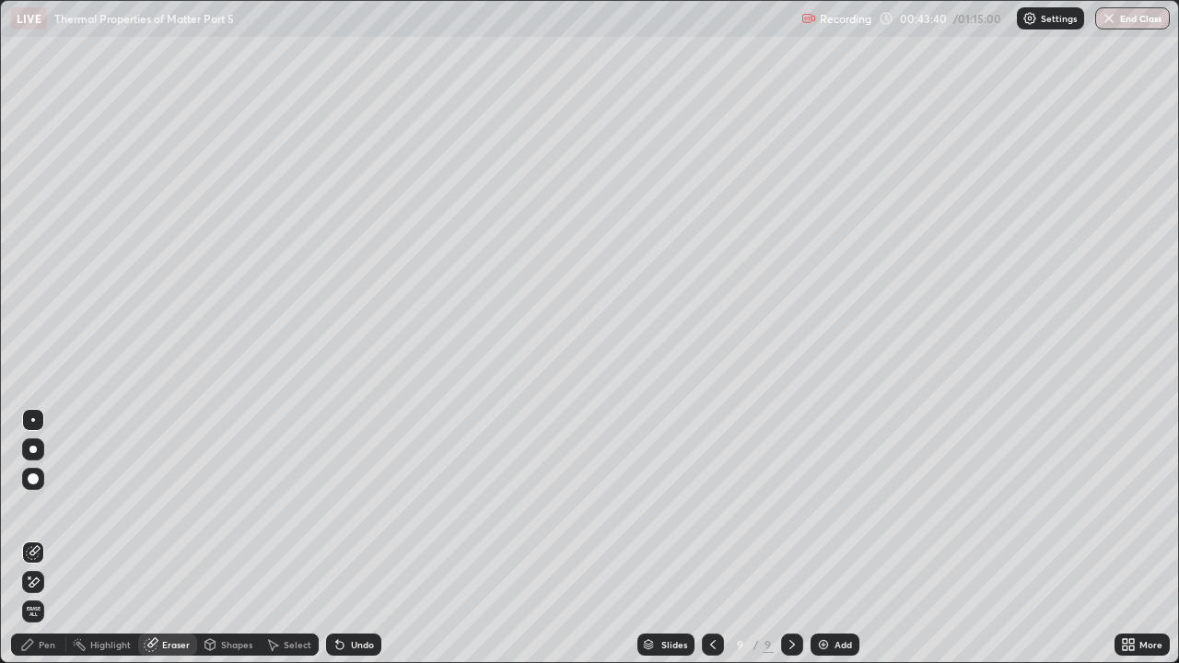
click at [24, 507] on div "Pen" at bounding box center [38, 645] width 55 height 22
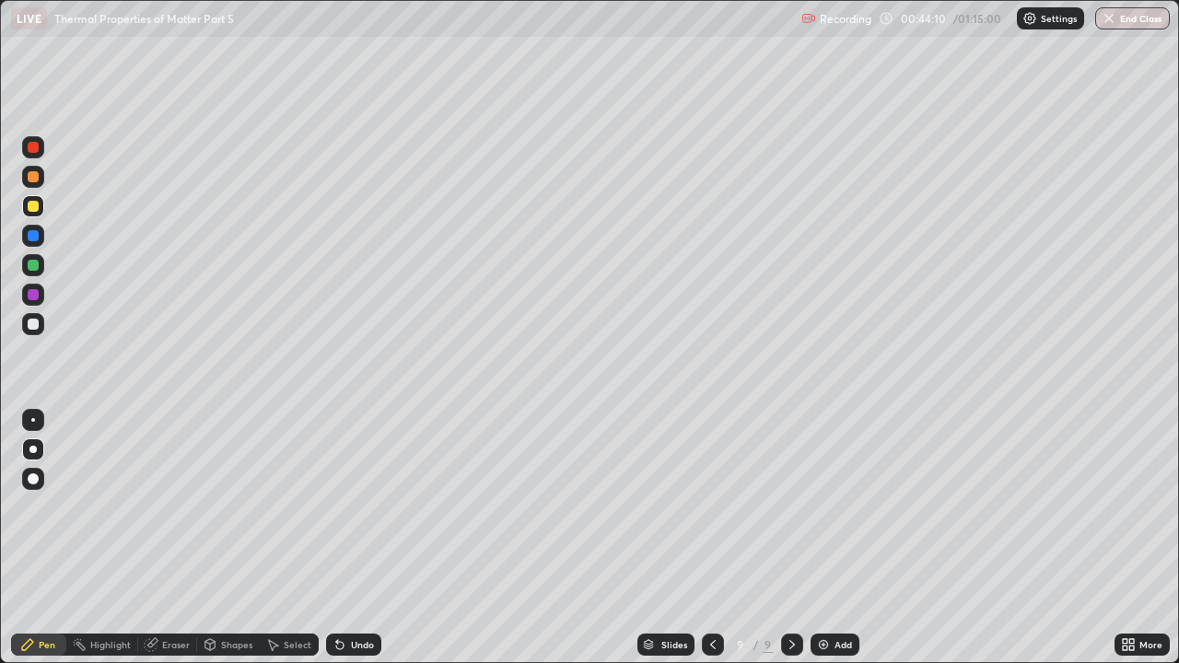
click at [832, 507] on div "Add" at bounding box center [835, 645] width 49 height 22
click at [221, 507] on div "Shapes" at bounding box center [236, 644] width 31 height 9
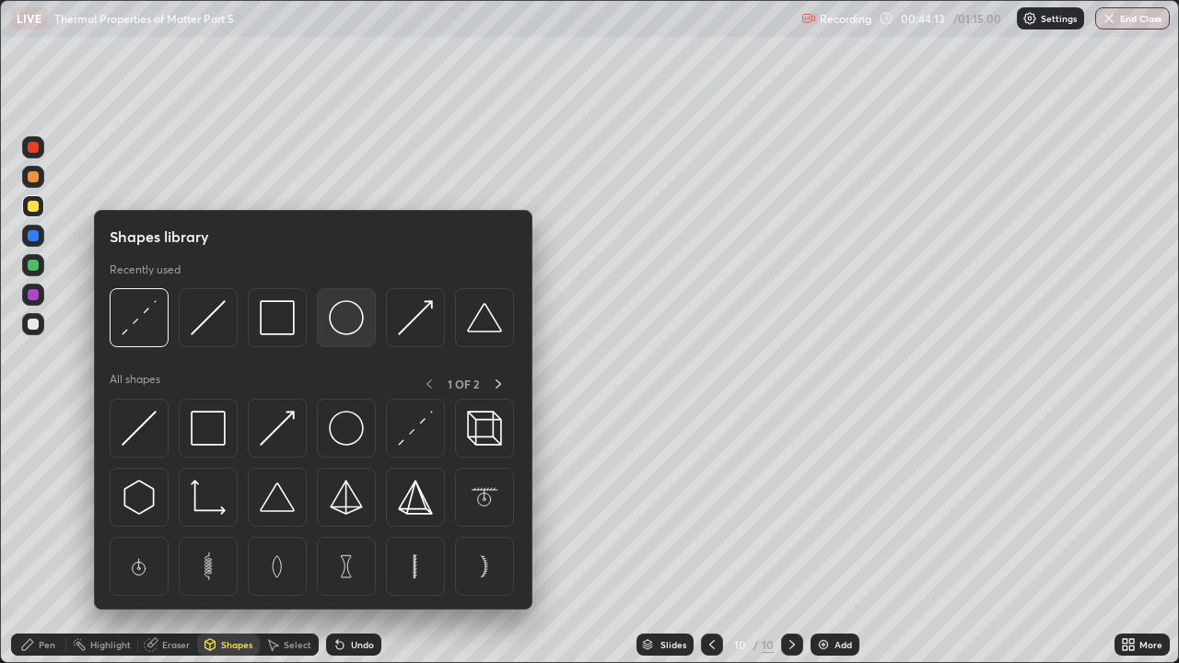
click at [346, 317] on img at bounding box center [346, 317] width 35 height 35
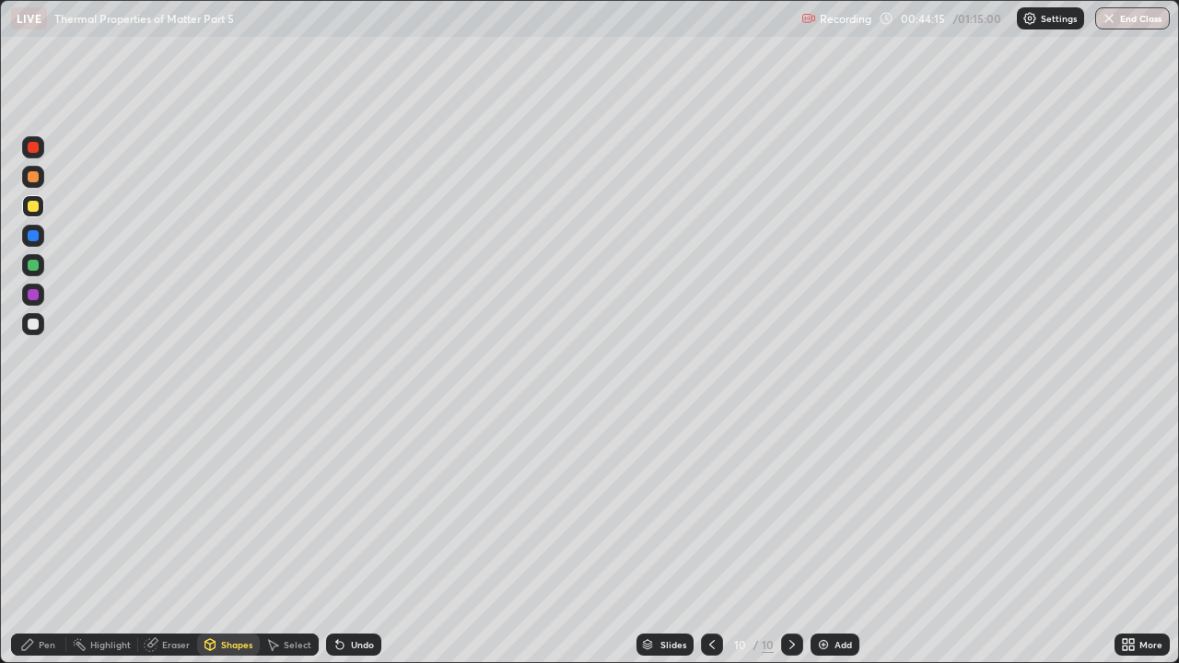
click at [221, 507] on div "Shapes" at bounding box center [236, 644] width 31 height 9
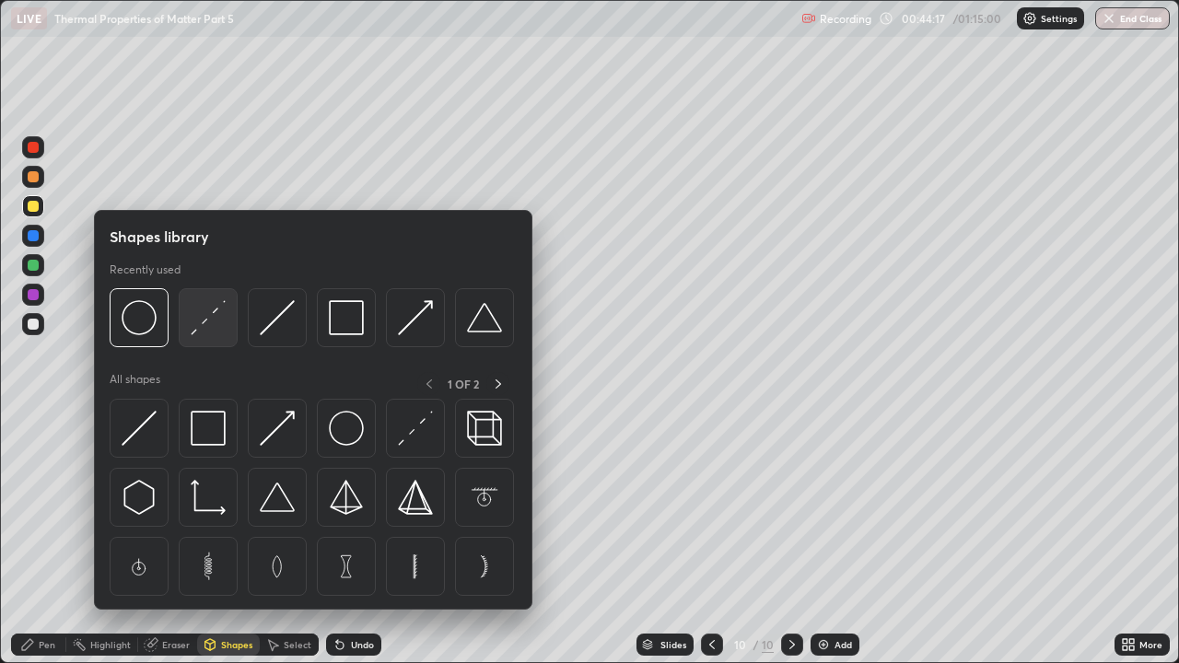
click at [209, 319] on img at bounding box center [208, 317] width 35 height 35
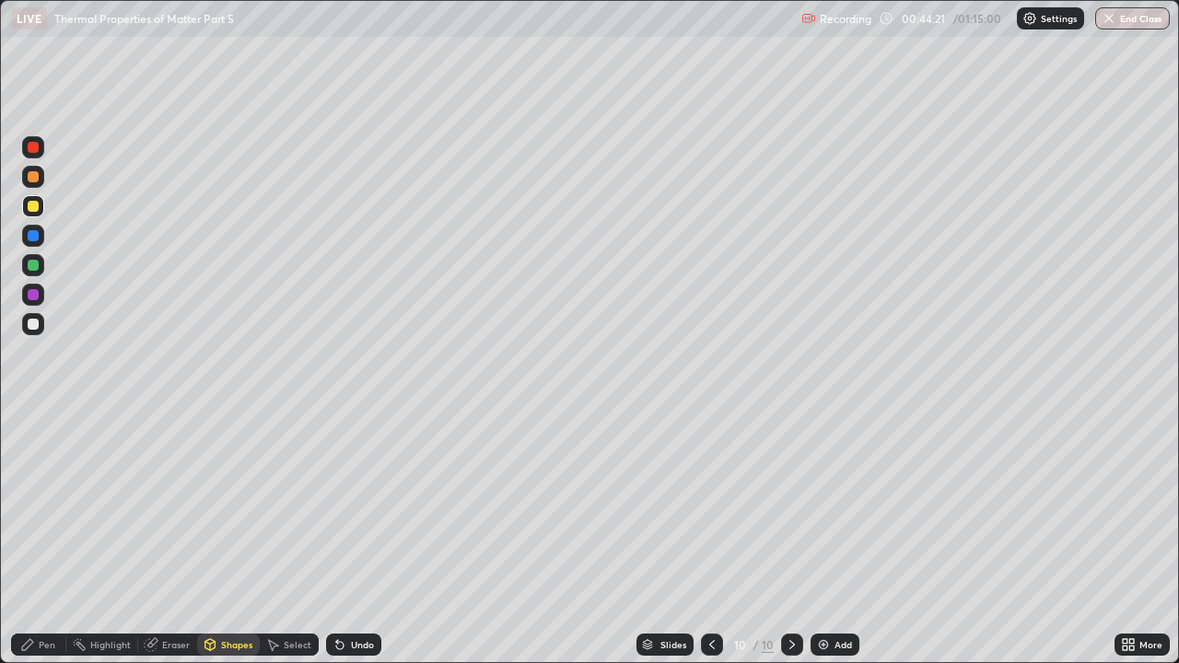
click at [36, 507] on div "Pen" at bounding box center [38, 645] width 55 height 22
click at [359, 507] on div "Undo" at bounding box center [353, 645] width 55 height 22
click at [35, 483] on div at bounding box center [33, 478] width 11 height 11
click at [31, 150] on div at bounding box center [33, 147] width 11 height 11
click at [169, 507] on div "Eraser" at bounding box center [176, 644] width 28 height 9
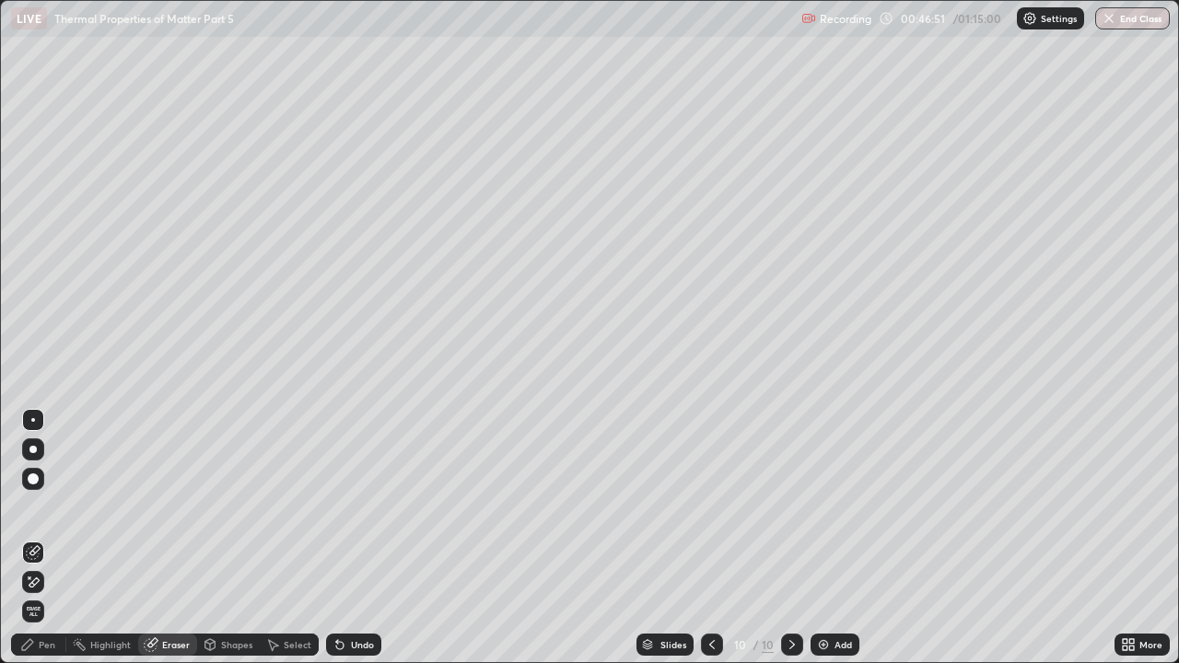
click at [33, 507] on span "Erase all" at bounding box center [33, 611] width 20 height 11
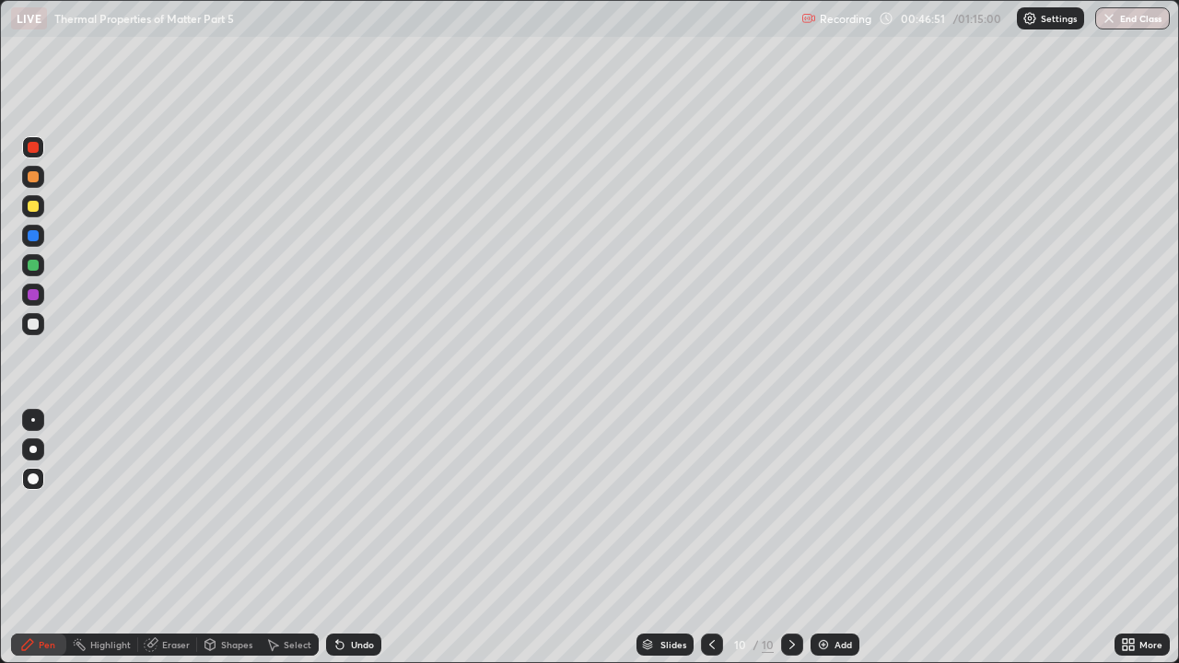
click at [31, 507] on icon at bounding box center [27, 644] width 15 height 15
click at [41, 486] on div at bounding box center [33, 479] width 22 height 22
click at [170, 507] on div "Eraser" at bounding box center [167, 645] width 59 height 22
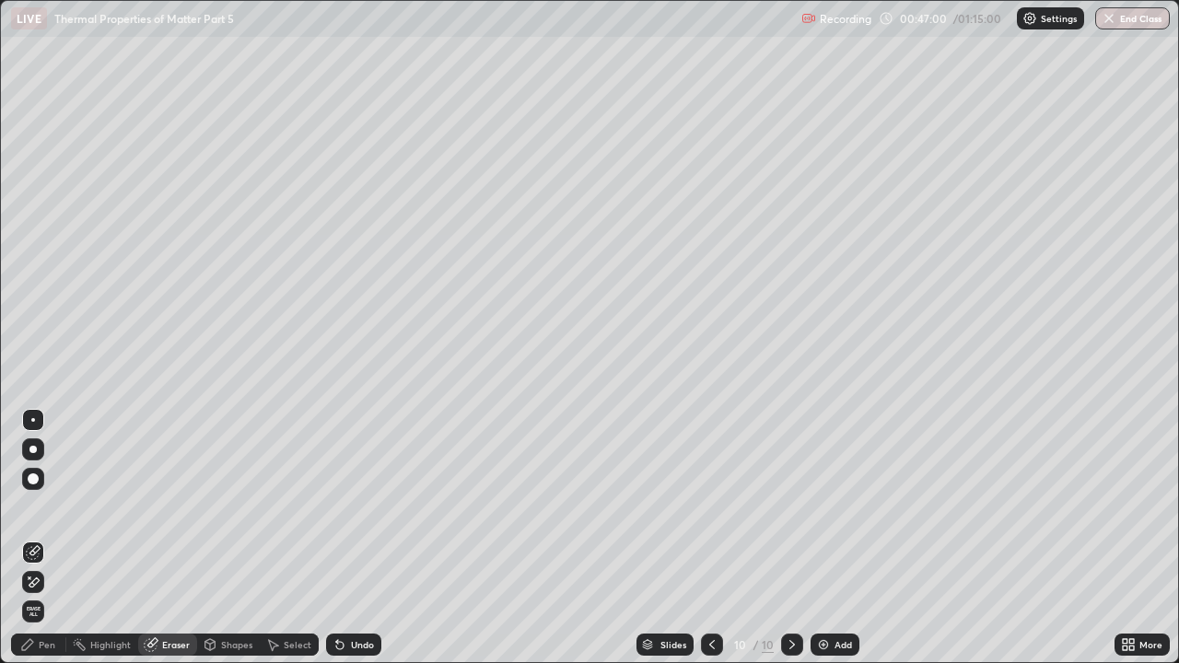
click at [33, 507] on span "Erase all" at bounding box center [33, 611] width 20 height 11
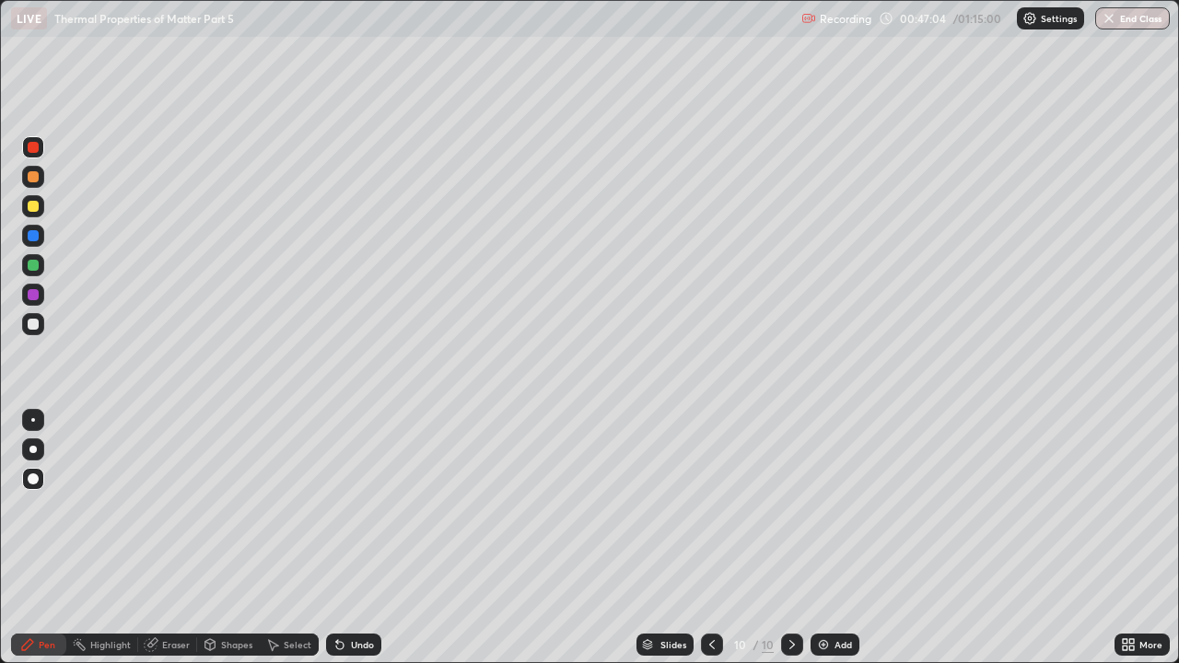
click at [30, 487] on div at bounding box center [33, 479] width 22 height 22
click at [710, 507] on icon at bounding box center [712, 644] width 15 height 15
click at [791, 507] on div at bounding box center [792, 645] width 22 height 22
click at [153, 507] on icon at bounding box center [151, 645] width 12 height 12
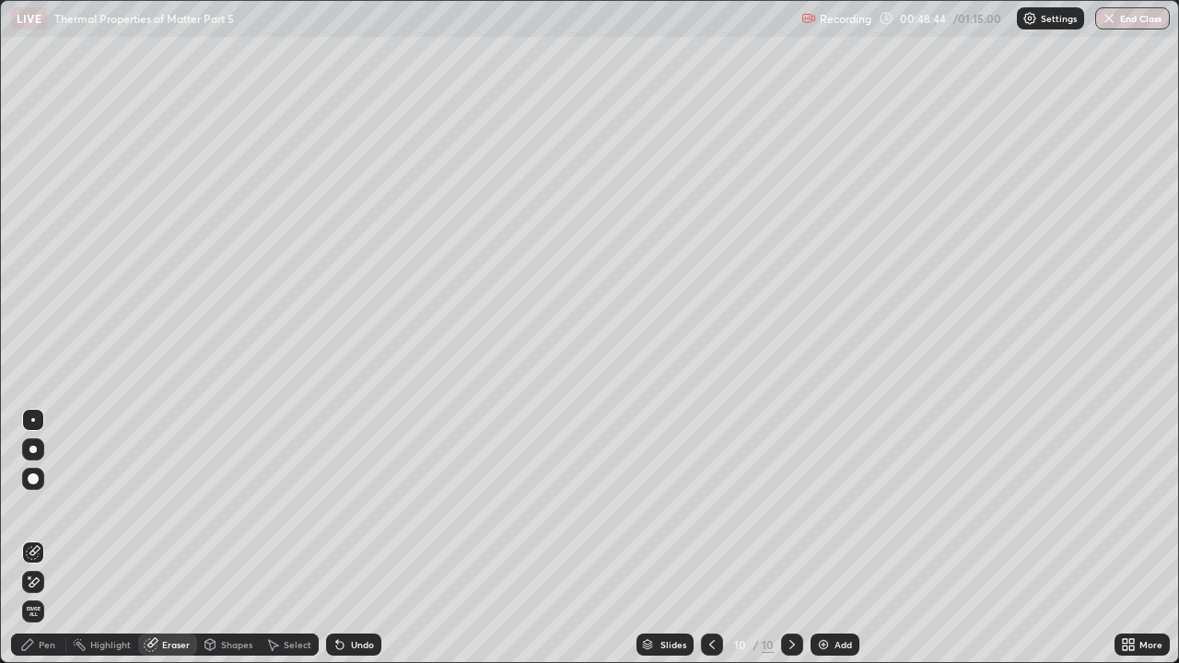
click at [32, 507] on span "Erase all" at bounding box center [33, 611] width 20 height 11
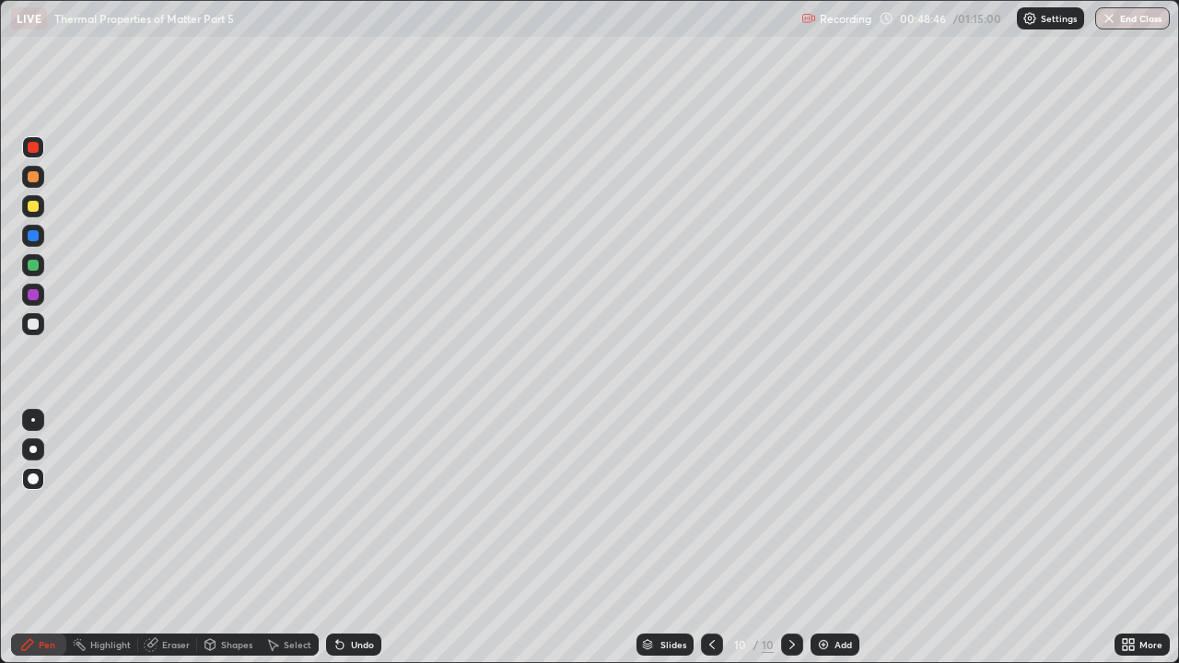
click at [33, 207] on div at bounding box center [33, 206] width 11 height 11
click at [32, 450] on div at bounding box center [32, 449] width 7 height 7
click at [710, 507] on icon at bounding box center [712, 644] width 15 height 15
click at [790, 507] on icon at bounding box center [792, 644] width 15 height 15
click at [353, 507] on div "Undo" at bounding box center [362, 644] width 23 height 9
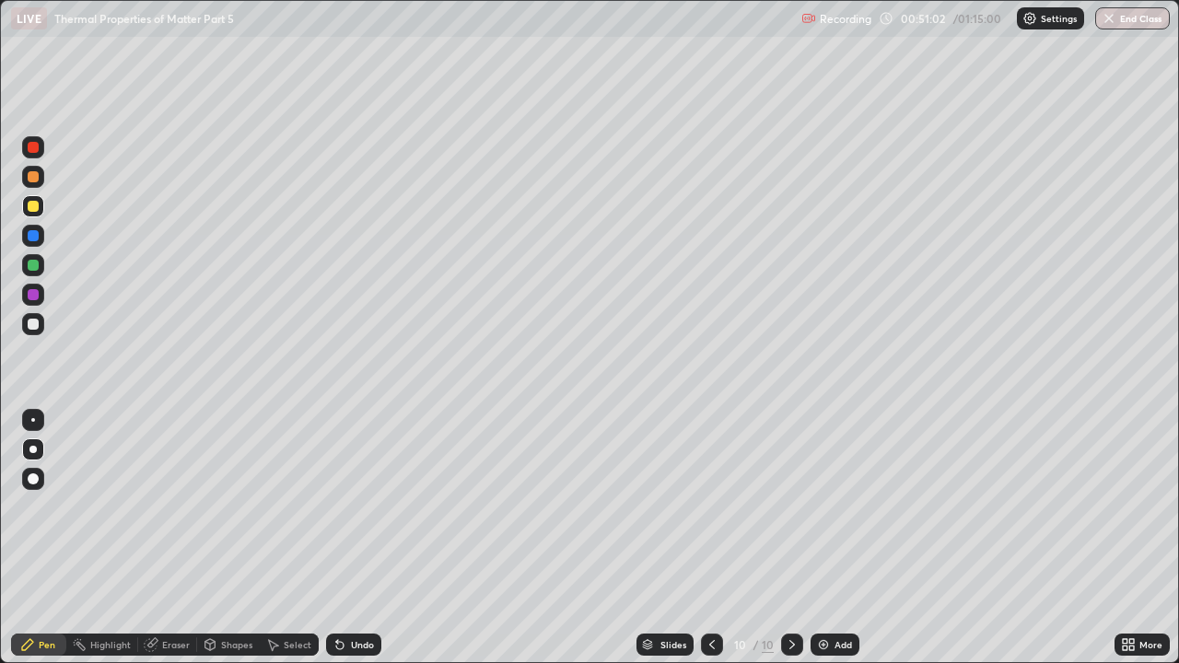
click at [351, 507] on div "Undo" at bounding box center [362, 644] width 23 height 9
click at [823, 507] on img at bounding box center [823, 644] width 15 height 15
click at [835, 507] on div "Add" at bounding box center [835, 645] width 49 height 22
click at [351, 507] on div "Undo" at bounding box center [362, 644] width 23 height 9
click at [355, 507] on div "Undo" at bounding box center [353, 645] width 55 height 22
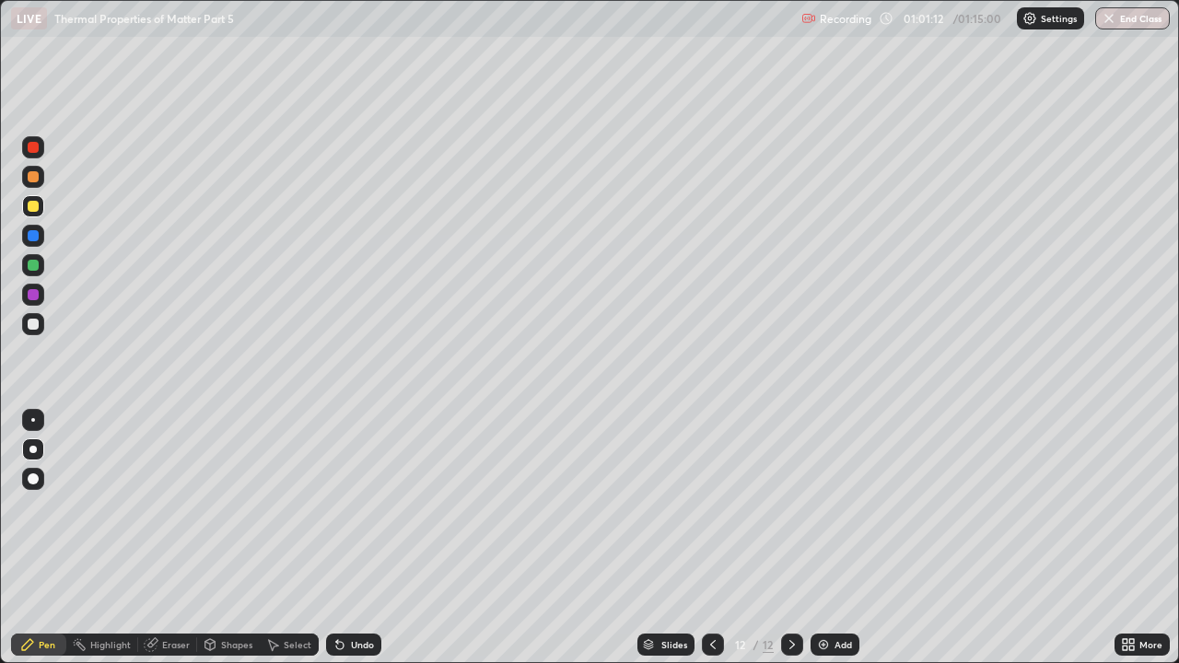
click at [355, 507] on div "Undo" at bounding box center [362, 644] width 23 height 9
click at [362, 507] on div "Undo" at bounding box center [362, 644] width 23 height 9
click at [360, 507] on div "Undo" at bounding box center [362, 644] width 23 height 9
click at [356, 507] on div "Undo" at bounding box center [362, 644] width 23 height 9
click at [351, 507] on div "Undo" at bounding box center [353, 645] width 55 height 22
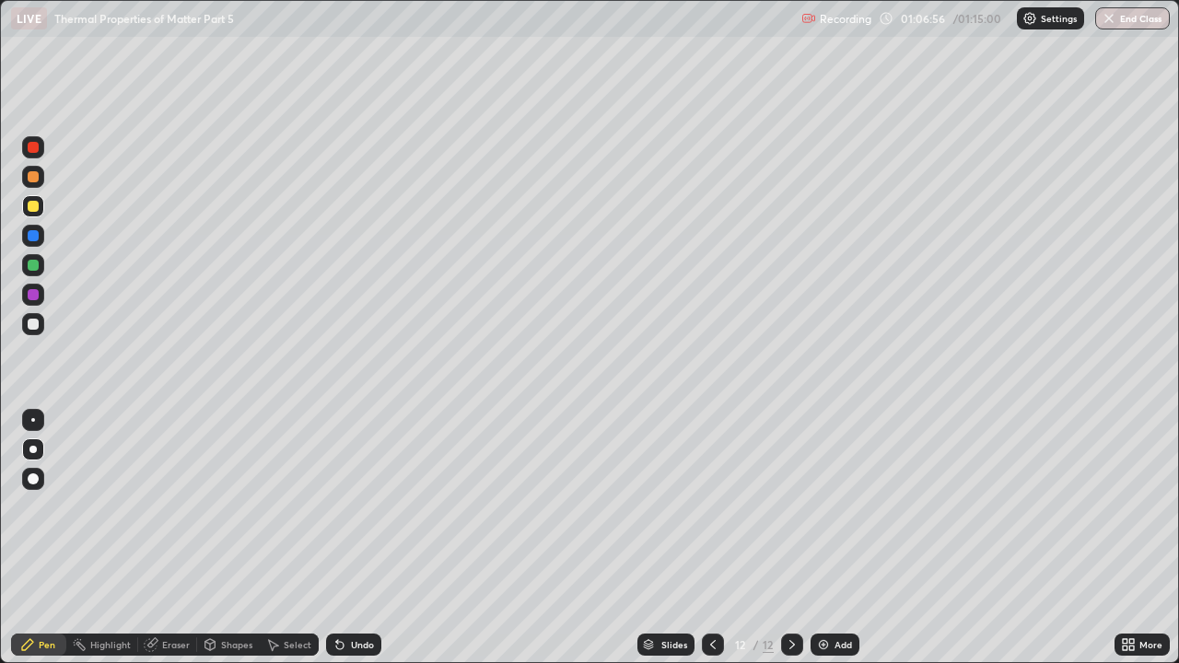
click at [835, 507] on div "Add" at bounding box center [844, 644] width 18 height 9
click at [357, 507] on div "Undo" at bounding box center [362, 644] width 23 height 9
click at [353, 507] on div "Undo" at bounding box center [362, 644] width 23 height 9
click at [162, 507] on div "Eraser" at bounding box center [176, 644] width 28 height 9
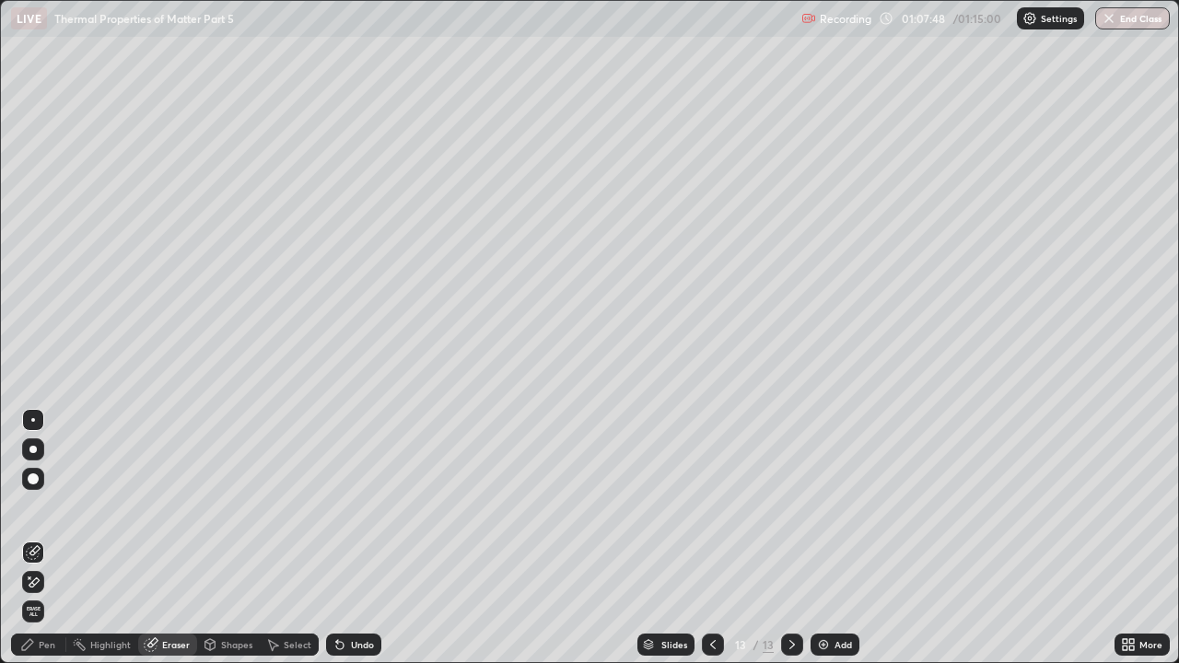
click at [34, 507] on icon at bounding box center [27, 644] width 15 height 15
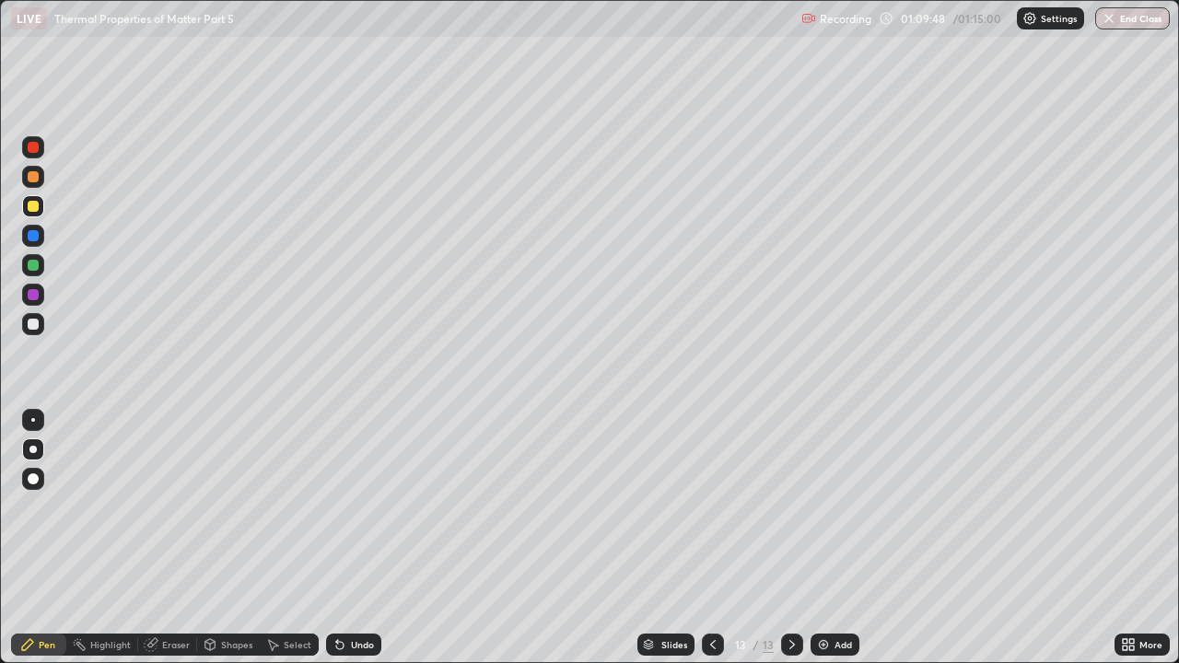
click at [1151, 21] on button "End Class" at bounding box center [1132, 18] width 75 height 22
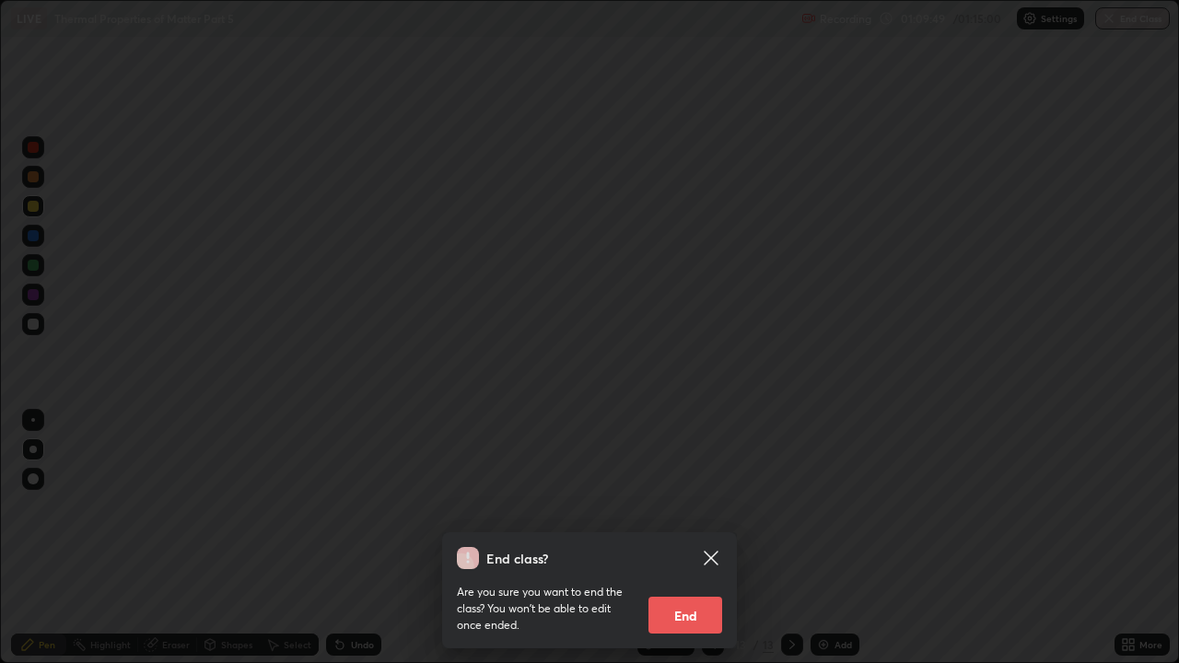
click at [685, 507] on button "End" at bounding box center [685, 615] width 74 height 37
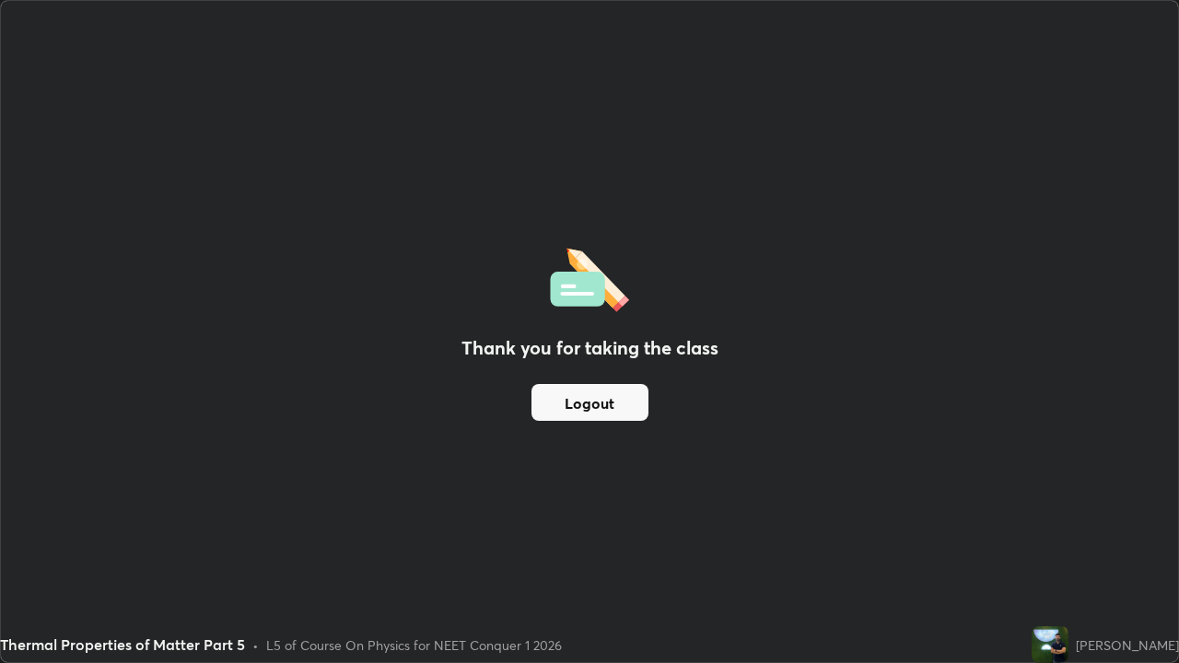
click at [620, 406] on button "Logout" at bounding box center [589, 402] width 117 height 37
